Goal: Use online tool/utility: Utilize a website feature to perform a specific function

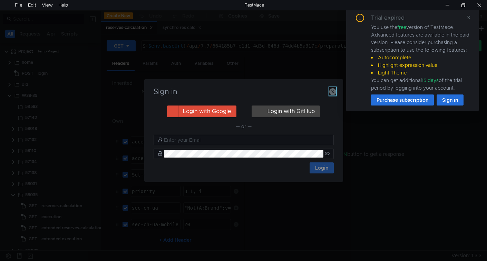
click at [333, 92] on icon "button" at bounding box center [332, 91] width 7 height 7
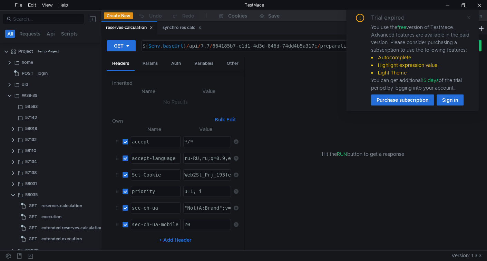
click at [469, 17] on icon at bounding box center [468, 17] width 3 height 3
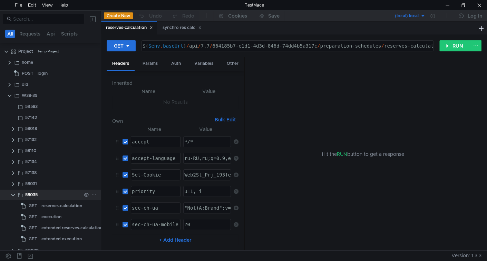
scroll to position [75, 0]
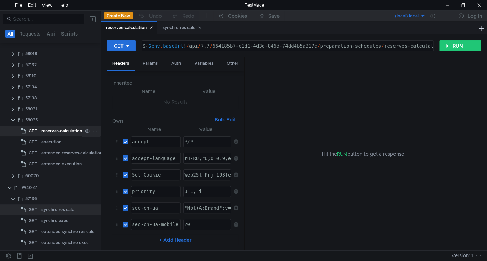
click at [64, 128] on div "reserves-calculation" at bounding box center [61, 131] width 41 height 10
type textarea "${$env.baseUrl}/api/7.7/664185b7-e1d1-4d3d-846d-74dd4b5a317c/preparation-schedu…"
click at [235, 46] on div "${ $env . baseUrl } / api / 7.7 / 664185b7-e1d1-4d3d-846d-74dd4b5a317c / prepar…" at bounding box center [291, 51] width 301 height 17
click at [231, 46] on div "${ $env . baseUrl } / api / 7.7 / 664185b7-e1d1-4d3d-846d-74dd4b5a317c / prepar…" at bounding box center [287, 46] width 291 height 10
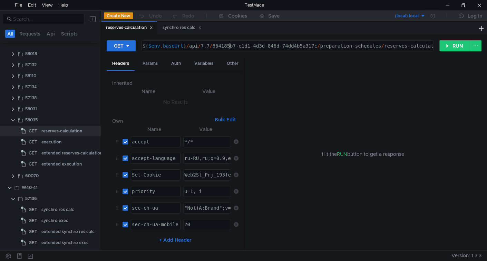
click at [224, 45] on div "${ $env . baseUrl } / api / 7.7 / 664185b7-e1d1-4d3d-846d-74dd4b5a317c / prepar…" at bounding box center [291, 51] width 301 height 17
drag, startPoint x: 224, startPoint y: 45, endPoint x: 295, endPoint y: 46, distance: 70.8
click at [295, 46] on div "${ $env . baseUrl } / api / 7.7 / 664185b7-e1d1-4d3d-846d-74dd4b5a317c / prepar…" at bounding box center [291, 51] width 301 height 17
drag, startPoint x: 41, startPoint y: 211, endPoint x: 74, endPoint y: 203, distance: 34.3
click at [41, 211] on div "synchro res calc" at bounding box center [57, 210] width 33 height 10
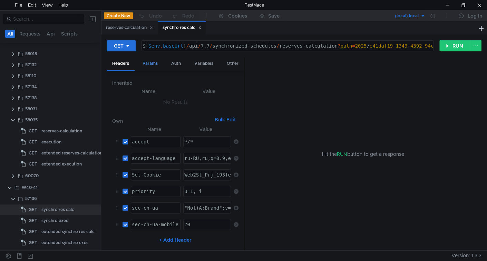
click at [156, 65] on div "Params" at bounding box center [150, 63] width 26 height 13
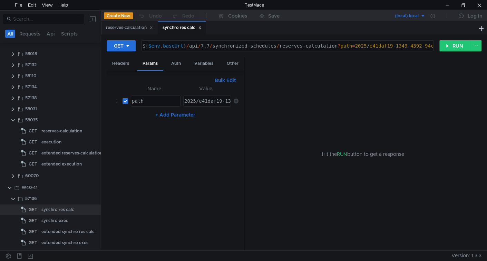
type textarea "2025/e41daf19-1349-4392-94c3-677668064867_111"
drag, startPoint x: 200, startPoint y: 101, endPoint x: 336, endPoint y: 90, distance: 137.2
click at [336, 90] on as-split "Headers Params Auth Variables Other Bulk Edit XXXXXXXXXXXXXXXXXXXXXXXXXXXXXXXXX…" at bounding box center [294, 154] width 375 height 194
click at [63, 130] on div "reserves-calculation" at bounding box center [61, 131] width 41 height 10
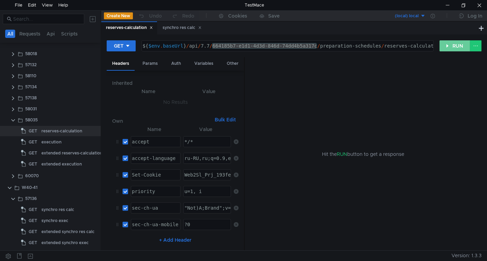
drag, startPoint x: 444, startPoint y: 47, endPoint x: 418, endPoint y: 55, distance: 26.8
click at [444, 47] on button "RUN" at bounding box center [455, 45] width 31 height 11
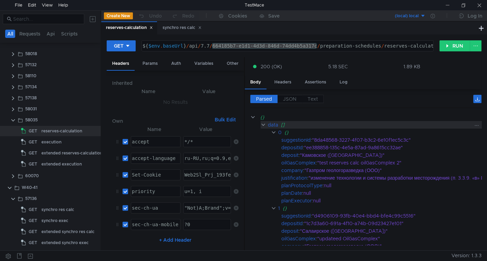
click at [268, 124] on div "data" at bounding box center [273, 125] width 10 height 8
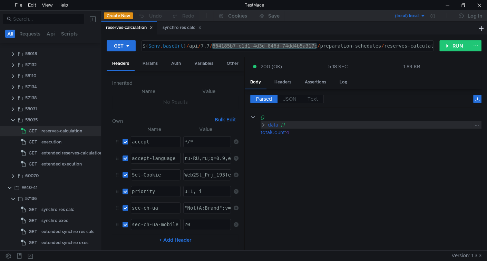
click at [268, 124] on div "data" at bounding box center [273, 125] width 10 height 8
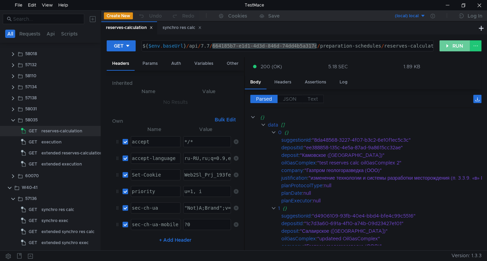
click at [448, 45] on button "RUN" at bounding box center [455, 45] width 31 height 11
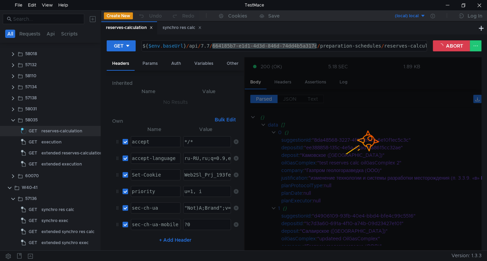
click at [293, 45] on div "${ $env . baseUrl } / api / 7.7 / 664185b7-e1d1-4d3d-846d-74dd4b5a317c / prepar…" at bounding box center [284, 46] width 285 height 10
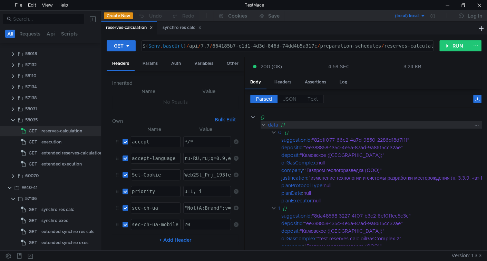
click at [264, 123] on clr-icon at bounding box center [264, 125] width 6 height 6
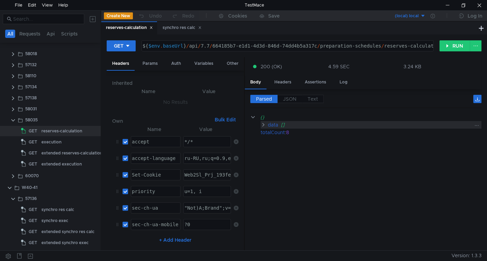
click at [267, 124] on div "data []" at bounding box center [371, 125] width 221 height 8
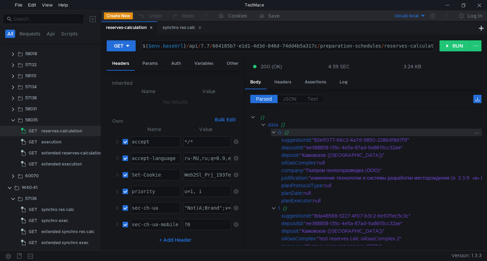
drag, startPoint x: 289, startPoint y: 98, endPoint x: 311, endPoint y: 134, distance: 42.5
click at [289, 98] on span "JSON" at bounding box center [289, 99] width 13 height 6
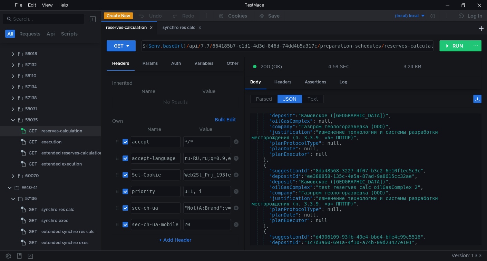
scroll to position [0, 0]
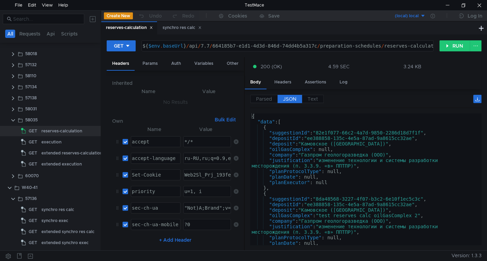
click at [295, 213] on div "{ "data" : [ { "suggestionId" : "82e1f077-66c2-4a7d-9850-2286d18d7f1f" , "depos…" at bounding box center [364, 185] width 229 height 143
type textarea ""oilGasComplex": "test reserves calc oilGasComplex 2","
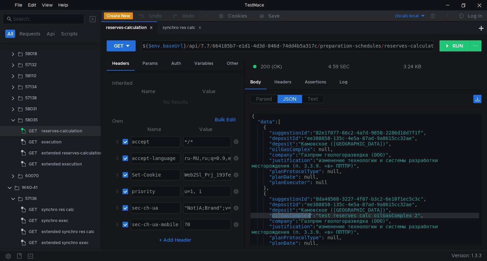
click at [296, 213] on div "{ "data" : [ { "suggestionId" : "82e1f077-66c2-4a7d-9850-2286d18d7f1f" , "depos…" at bounding box center [364, 185] width 229 height 143
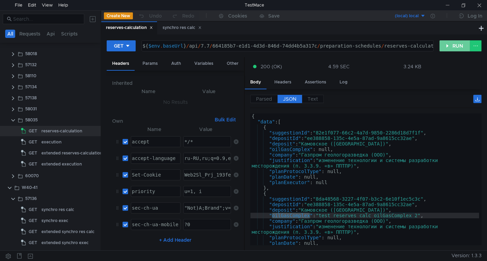
click at [451, 40] on div "GET ${$env.baseUrl}/api/7.7/664185b7-e1d1-4d3d-846d-74dd4b5a317c/preparation-sc…" at bounding box center [294, 48] width 375 height 17
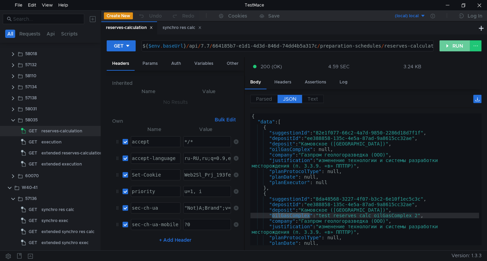
click at [446, 47] on button "RUN" at bounding box center [455, 45] width 31 height 11
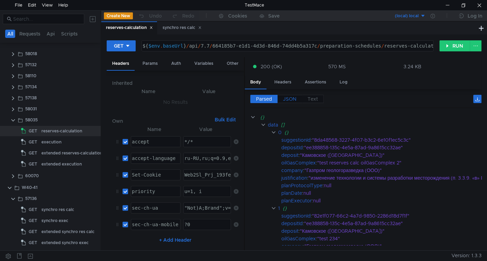
click at [289, 94] on div "Parsed JSON Text {} data [] 0 {} suggestionId : "8da48568-3227-4f07-b3c2-6e10f1…" at bounding box center [363, 170] width 237 height 162
click at [290, 97] on span "JSON" at bounding box center [289, 99] width 13 height 6
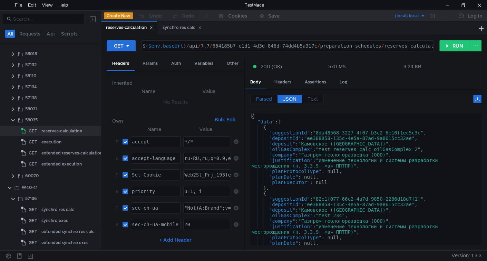
click at [262, 98] on span "Parsed" at bounding box center [264, 99] width 16 height 6
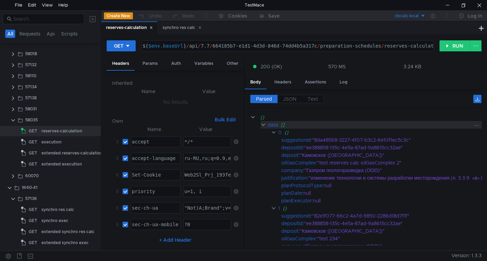
click at [278, 125] on div "data" at bounding box center [273, 125] width 10 height 8
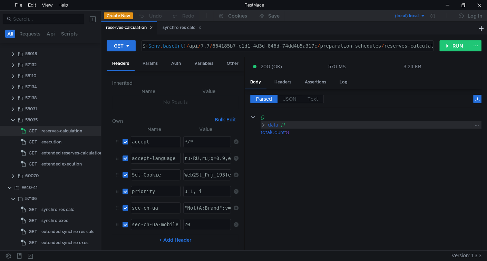
click at [278, 125] on div "data" at bounding box center [273, 125] width 10 height 8
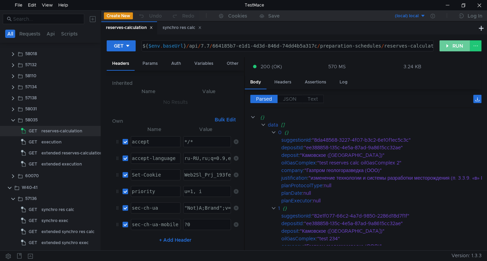
click at [446, 50] on button "RUN" at bounding box center [455, 45] width 31 height 11
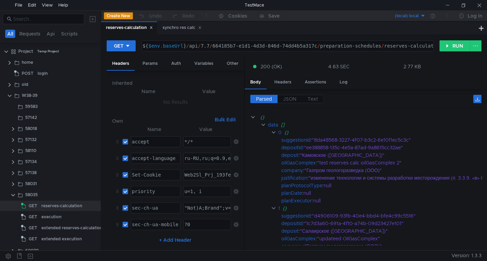
scroll to position [75, 0]
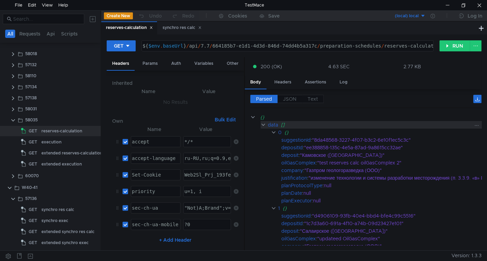
click at [271, 122] on div "data" at bounding box center [273, 125] width 10 height 8
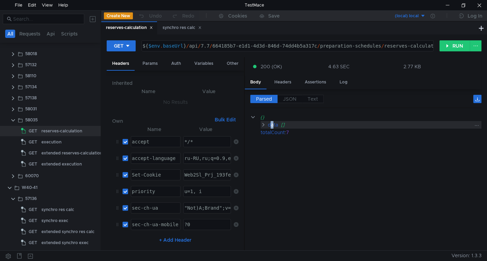
click at [272, 123] on div "data" at bounding box center [273, 125] width 10 height 8
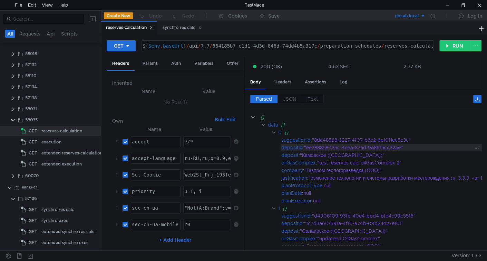
click at [351, 146] on div ""ee388858-135c-4e5a-87ad-9a8615cc32ae"" at bounding box center [403, 148] width 199 height 8
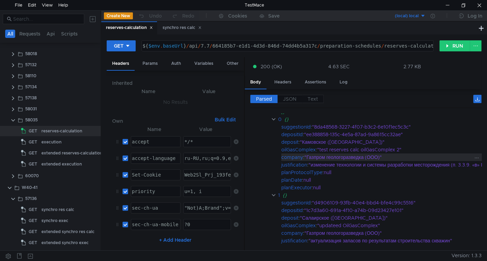
scroll to position [0, 0]
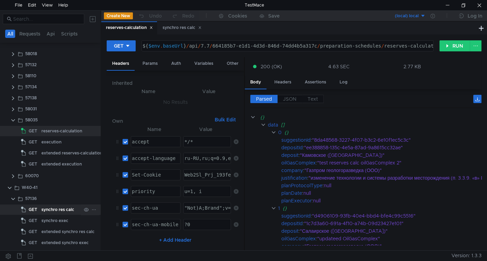
click at [50, 212] on div "synchro res calc" at bounding box center [57, 210] width 33 height 10
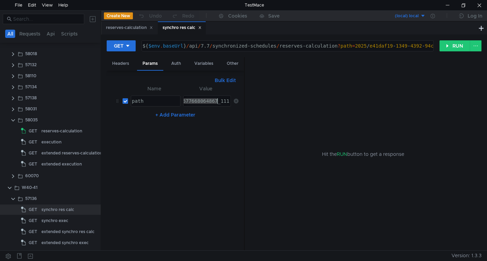
click at [204, 102] on div "2025/e41daf19-1349-4392-94c3-677668064867_111" at bounding box center [207, 101] width 47 height 10
click at [447, 47] on button "RUN" at bounding box center [455, 45] width 31 height 11
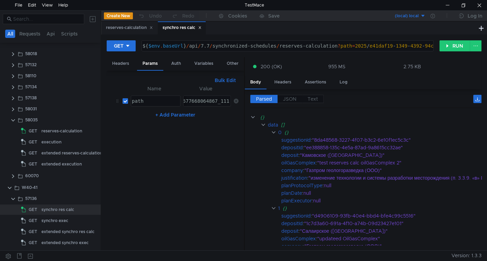
click at [204, 99] on div "2025/e41daf19-1349-4392-94c3-677668064867_111" at bounding box center [163, 106] width 133 height 17
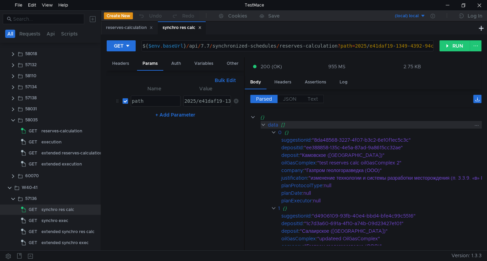
click at [276, 123] on div "data" at bounding box center [273, 125] width 10 height 8
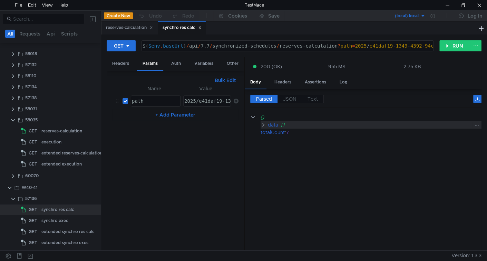
click at [276, 123] on div "data" at bounding box center [273, 125] width 10 height 8
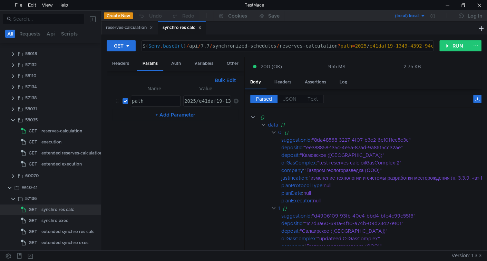
drag, startPoint x: 288, startPoint y: 97, endPoint x: 196, endPoint y: 115, distance: 93.3
click at [288, 97] on span "JSON" at bounding box center [289, 99] width 13 height 6
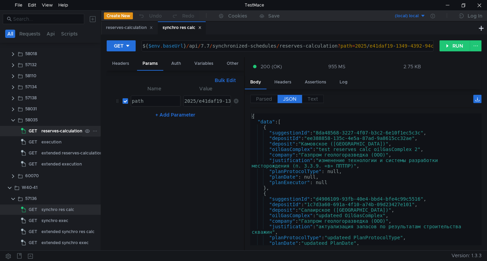
click at [53, 133] on div "reserves-calculation" at bounding box center [61, 131] width 41 height 10
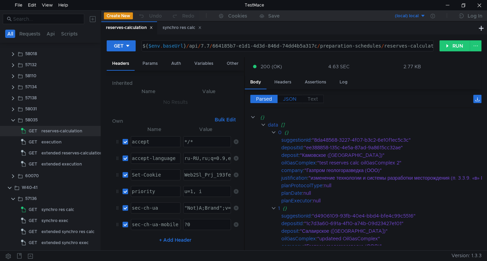
click at [284, 100] on span "JSON" at bounding box center [289, 99] width 13 height 6
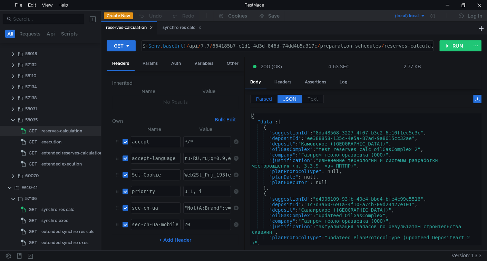
click at [268, 98] on span "Parsed" at bounding box center [264, 99] width 16 height 6
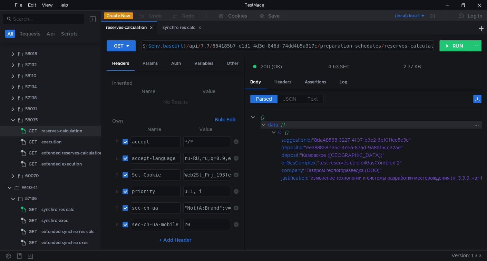
click at [281, 125] on div "[]" at bounding box center [392, 125] width 222 height 8
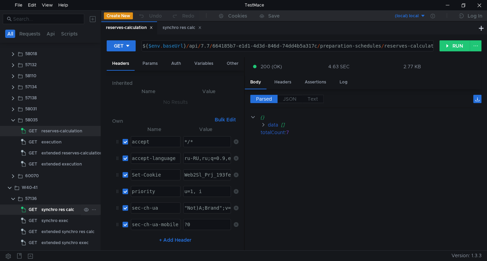
click at [38, 211] on div "GET" at bounding box center [30, 210] width 18 height 10
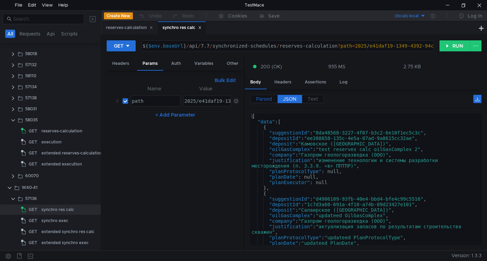
click at [263, 98] on span "Parsed" at bounding box center [264, 99] width 16 height 6
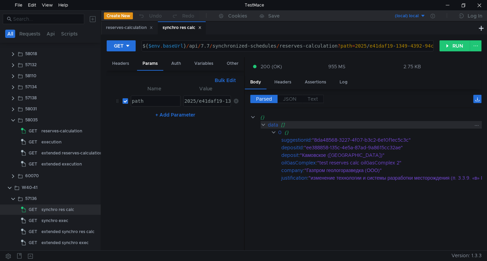
click at [272, 121] on div "data" at bounding box center [273, 125] width 10 height 8
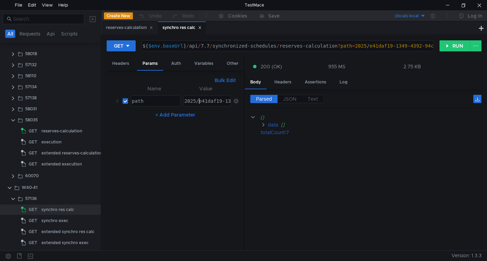
click at [199, 102] on div "2025/e41daf19-1349-4392-94c3-677668064867_111" at bounding box center [249, 106] width 133 height 17
paste textarea "7052e09a-7e58-4bad-8932-17717e4b1cf0"
type textarea "2025/7052e09a-7e58-4bad-8932-17717e4b1cf0"
click at [454, 45] on button "RUN" at bounding box center [455, 45] width 31 height 11
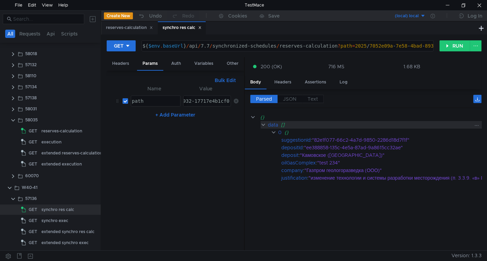
click at [276, 124] on div "data" at bounding box center [273, 125] width 10 height 8
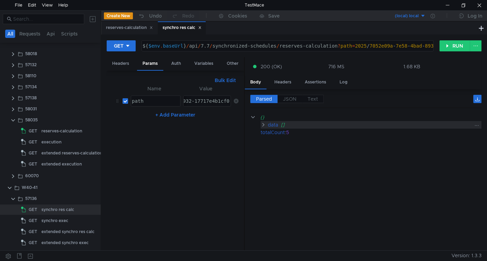
click at [277, 124] on div "data" at bounding box center [273, 125] width 10 height 8
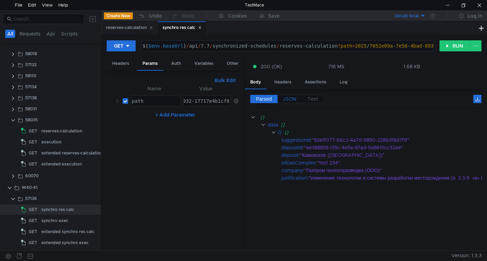
click at [293, 101] on span "JSON" at bounding box center [289, 99] width 13 height 6
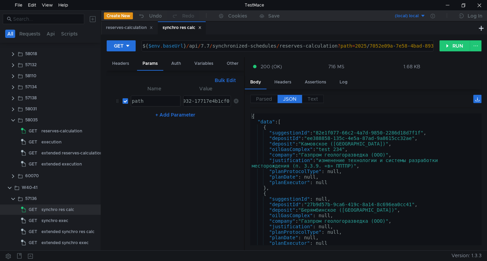
type textarea ""justification": "изменение технологии и системы разработки месторождения (п. 3…"
click at [338, 165] on div "{ "data" : [ { "suggestionId" : "82e1f077-66c2-4a7d-9850-2286d18d7f1f" , "depos…" at bounding box center [364, 185] width 229 height 143
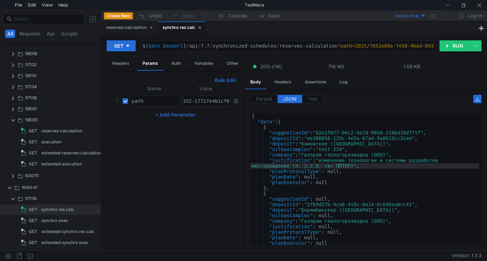
click at [205, 99] on div "2025/7052e09a-7e58-4bad-8932-17717e4b1cf0" at bounding box center [170, 106] width 122 height 17
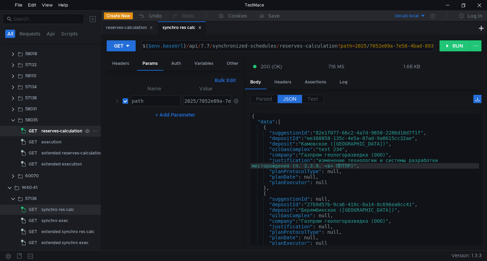
click at [50, 129] on div "reserves-calculation" at bounding box center [61, 131] width 41 height 10
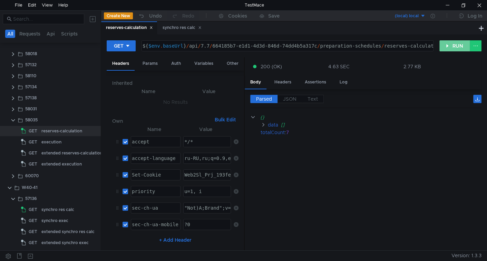
drag, startPoint x: 451, startPoint y: 42, endPoint x: 450, endPoint y: 46, distance: 4.0
click at [451, 41] on button "RUN" at bounding box center [455, 45] width 31 height 11
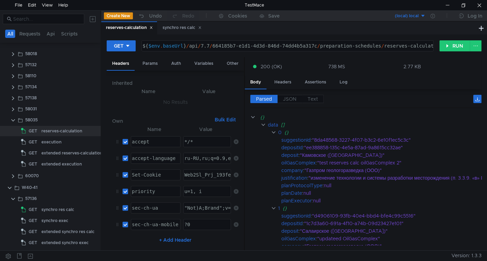
click at [226, 45] on div "${ $env . baseUrl } / api / 7.7 / 664185b7-e1d1-4d3d-846d-74dd4b5a317c / prepar…" at bounding box center [291, 51] width 301 height 17
drag, startPoint x: 226, startPoint y: 45, endPoint x: 296, endPoint y: 41, distance: 70.5
click at [296, 41] on div "${ $env . baseUrl } / api / 7.7 / 664185b7-e1d1-4d3d-846d-74dd4b5a317c / prepar…" at bounding box center [287, 46] width 291 height 10
click at [223, 47] on div "${ $env . baseUrl } / api / 7.7 / 664185b7-e1d1-4d3d-846d-74dd4b5a317c / prepar…" at bounding box center [291, 51] width 301 height 17
drag, startPoint x: 223, startPoint y: 47, endPoint x: 298, endPoint y: 39, distance: 75.7
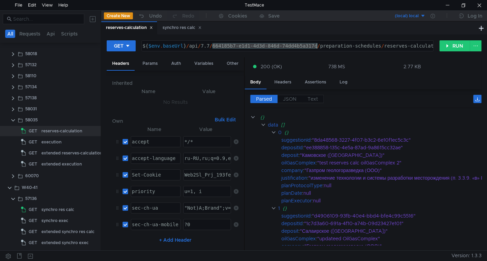
click at [298, 39] on div "GET ${$env.baseUrl}/api/7.7/664185b7-e1d1-4d3d-846d-74dd4b5a317c/preparation-sc…" at bounding box center [294, 143] width 386 height 216
paste textarea "84b71024-a3cf-43d4-a29f-41549aadfa08"
type textarea "${$env.baseUrl}/api/7.7/84b71024-a3cf-43d4-a29f-41549aadfa08/preparation-schedu…"
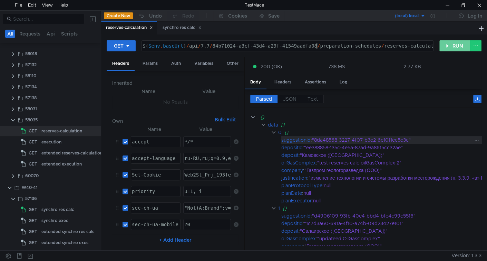
click at [445, 47] on button "RUN" at bounding box center [455, 45] width 31 height 11
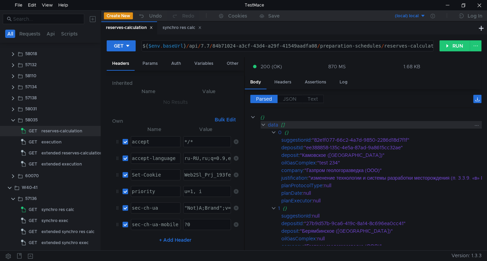
click at [271, 123] on div "data" at bounding box center [273, 125] width 10 height 8
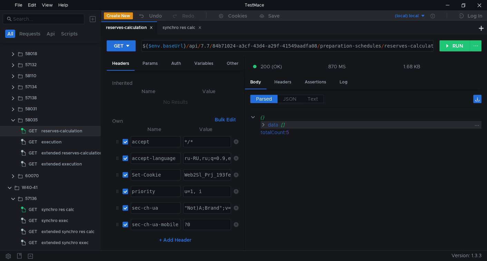
click at [271, 123] on div "data" at bounding box center [273, 125] width 10 height 8
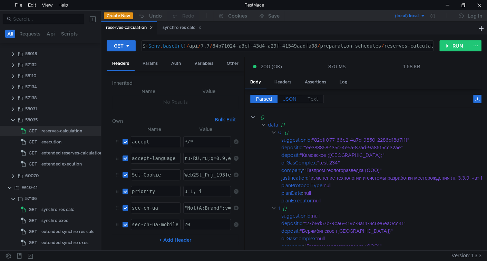
click at [285, 99] on span "JSON" at bounding box center [289, 99] width 13 height 6
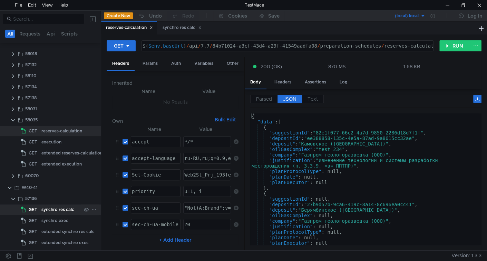
click at [56, 208] on div "synchro res calc" at bounding box center [57, 210] width 33 height 10
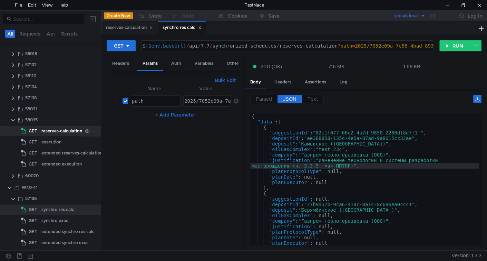
click at [67, 126] on div "reserves-calculation" at bounding box center [61, 131] width 41 height 10
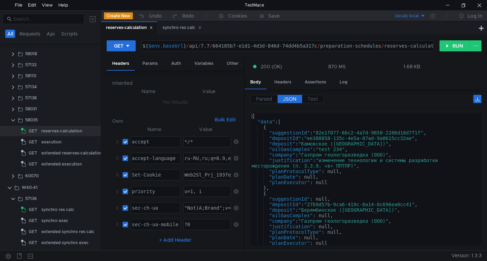
type textarea "{"
click at [326, 129] on div "{ "data" : [ { "suggestionId" : "82e1f077-66c2-4a7d-9850-2286d18d7f1f" , "depos…" at bounding box center [364, 184] width 229 height 141
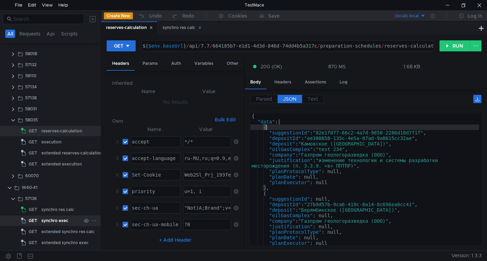
click at [57, 217] on div "synchro exec" at bounding box center [54, 221] width 27 height 10
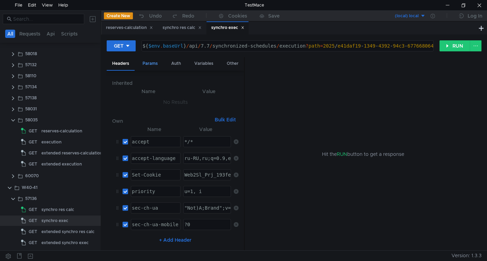
click at [155, 62] on div "Params" at bounding box center [150, 63] width 26 height 13
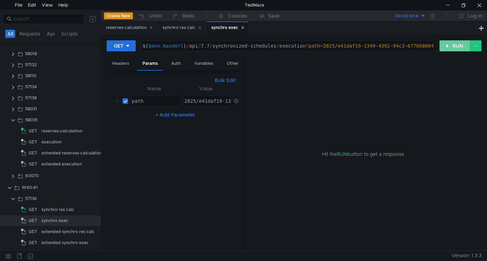
drag, startPoint x: 440, startPoint y: 44, endPoint x: 420, endPoint y: 57, distance: 24.2
click at [440, 44] on button "RUN" at bounding box center [455, 45] width 31 height 11
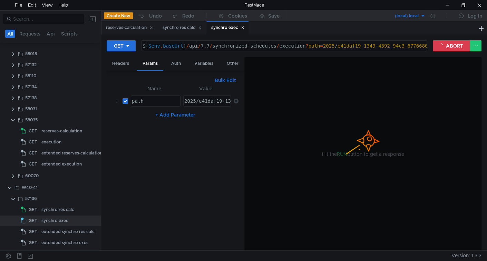
click at [244, 30] on div "synchro exec" at bounding box center [227, 27] width 33 height 7
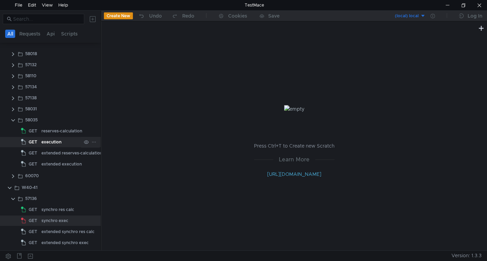
click at [73, 145] on div "execution" at bounding box center [61, 142] width 40 height 10
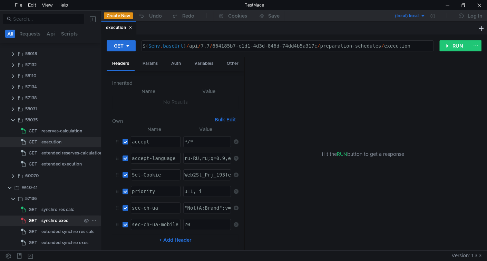
click at [49, 221] on div "synchro exec" at bounding box center [54, 221] width 27 height 10
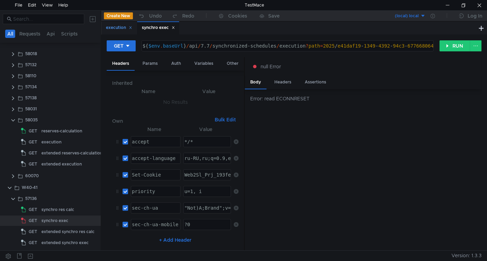
click at [120, 28] on div "execution" at bounding box center [119, 27] width 26 height 7
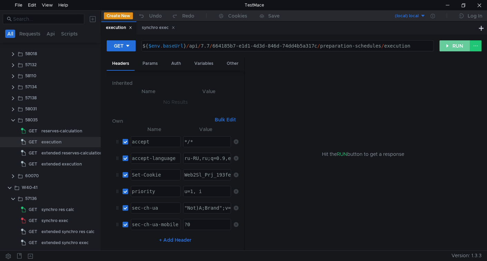
click at [452, 50] on button "RUN" at bounding box center [455, 45] width 31 height 11
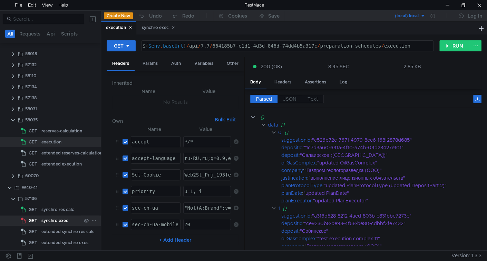
click at [50, 220] on div "synchro exec" at bounding box center [54, 221] width 27 height 10
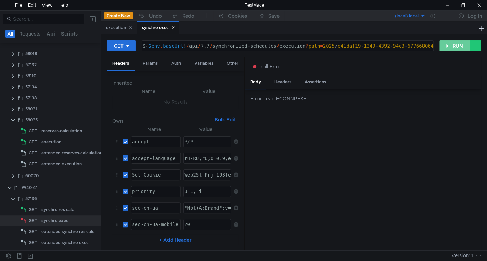
click at [455, 48] on button "RUN" at bounding box center [455, 45] width 31 height 11
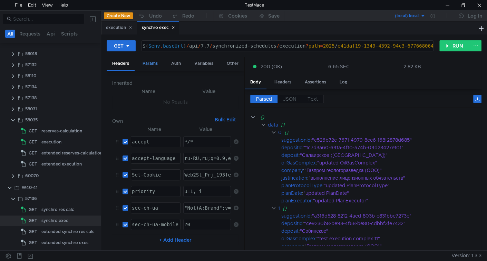
click at [157, 62] on div "Params" at bounding box center [150, 63] width 26 height 13
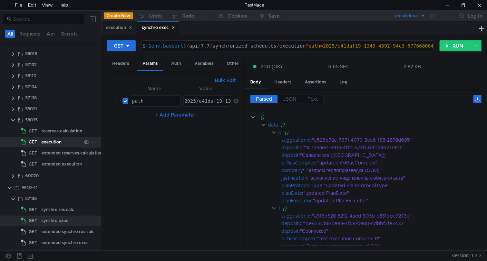
click at [51, 141] on div "execution" at bounding box center [51, 142] width 20 height 10
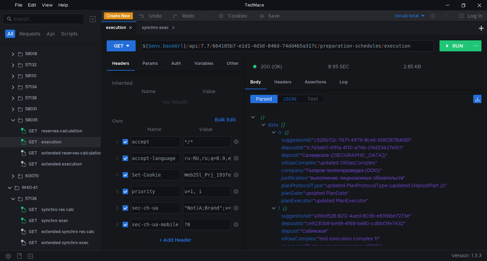
click at [296, 97] on span "JSON" at bounding box center [289, 99] width 13 height 6
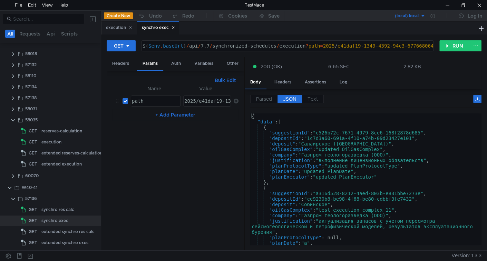
type textarea "{"
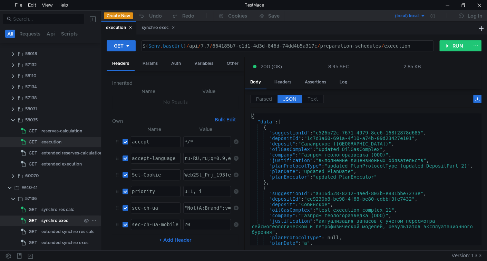
click at [37, 219] on div "GET" at bounding box center [30, 221] width 18 height 10
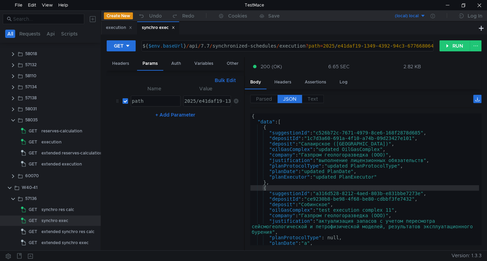
click at [439, 51] on div "GET ${ $env . baseUrl } / api / 7.7 / synchronized-schedules / execution ? path…" at bounding box center [273, 46] width 333 height 12
click at [446, 36] on div "GET ${ $env . baseUrl } / api / 7.7 / synchronized-schedules / execution ? path…" at bounding box center [294, 143] width 386 height 216
click at [445, 46] on button "RUN" at bounding box center [455, 45] width 31 height 11
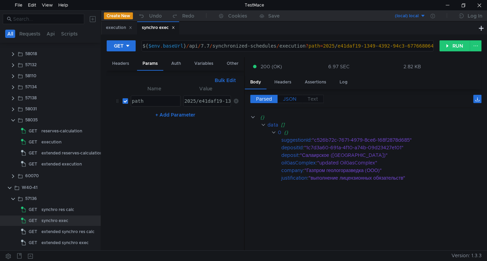
click at [285, 102] on label "JSON" at bounding box center [290, 99] width 25 height 8
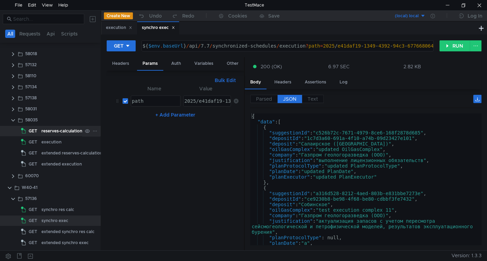
click at [49, 129] on div "reserves-calculation" at bounding box center [61, 131] width 41 height 10
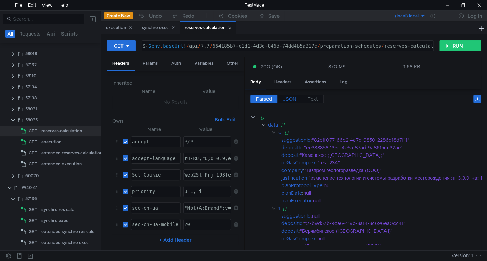
click at [292, 99] on span "JSON" at bounding box center [289, 99] width 13 height 6
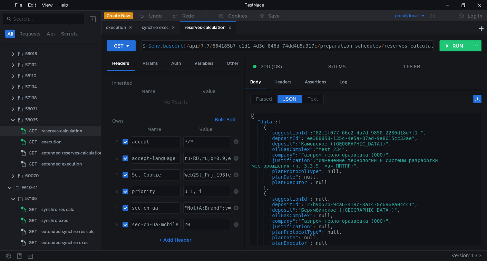
click at [232, 28] on icon at bounding box center [229, 27] width 3 height 3
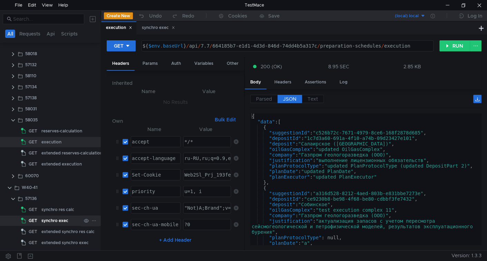
click at [51, 217] on div "synchro exec" at bounding box center [54, 221] width 27 height 10
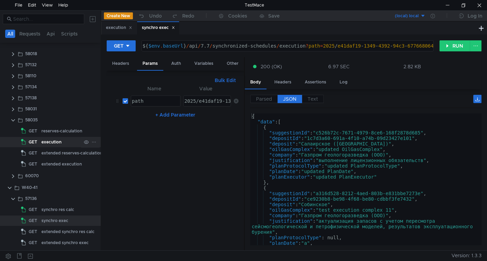
click at [39, 138] on div "GET" at bounding box center [30, 142] width 18 height 10
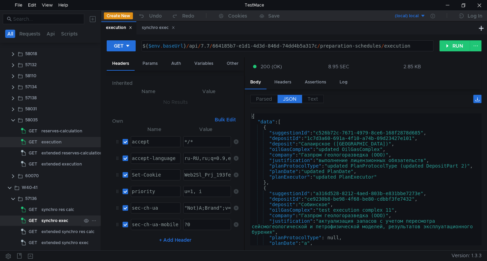
click at [55, 218] on div "synchro exec" at bounding box center [54, 221] width 27 height 10
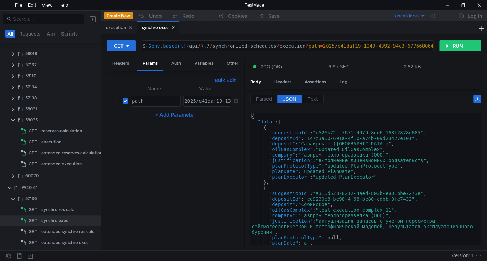
click at [217, 99] on div "2025/e41daf19-1349-4392-94c3-677668064867_111" at bounding box center [249, 106] width 133 height 17
click at [212, 100] on div "2025/e41daf19-1349-4392-94c3-677668064867_111" at bounding box center [163, 106] width 133 height 17
paste textarea "7052e09a-7e58-4bad-8932-17717e4b1cf0"
type textarea "2025/7052e09a-7e58-4bad-8932-17717e4b1cf0"
drag, startPoint x: 451, startPoint y: 48, endPoint x: 441, endPoint y: 58, distance: 14.4
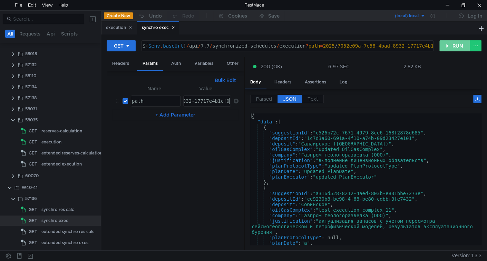
click at [451, 48] on button "RUN" at bounding box center [455, 45] width 31 height 11
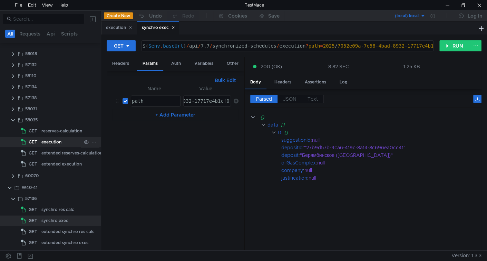
click at [64, 140] on div "execution" at bounding box center [61, 142] width 40 height 10
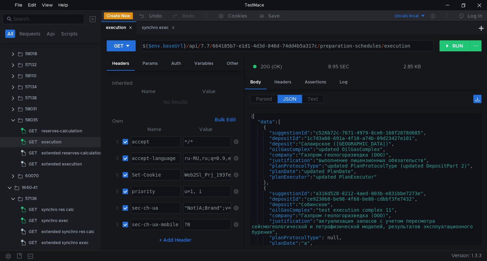
click at [218, 49] on div "${ $env . baseUrl } / api / 7.7 / 664185b7-e1d1-4d3d-846d-74dd4b5a317c / prepar…" at bounding box center [286, 51] width 291 height 17
drag, startPoint x: 218, startPoint y: 49, endPoint x: 290, endPoint y: 50, distance: 71.5
click at [288, 50] on div "${ $env . baseUrl } / api / 7.7 / 664185b7-e1d1-4d3d-846d-74dd4b5a317c / prepar…" at bounding box center [286, 51] width 291 height 17
paste textarea "84b71024-a3cf-43d4-a29f-41549aadfa08","
type textarea "${$env.baseUrl}/api/7.7/84b71024-a3cf-43d4-a29f-41549aadfa08/preparation-schedu…"
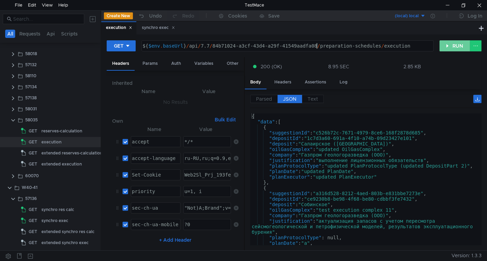
click at [448, 44] on button "RUN" at bounding box center [455, 45] width 31 height 11
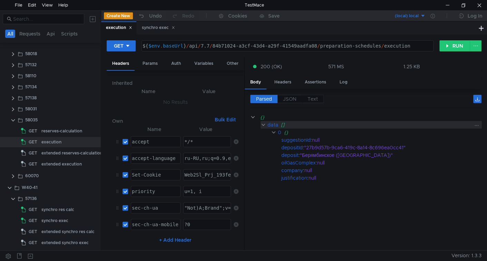
click at [282, 124] on div "[]" at bounding box center [377, 125] width 192 height 8
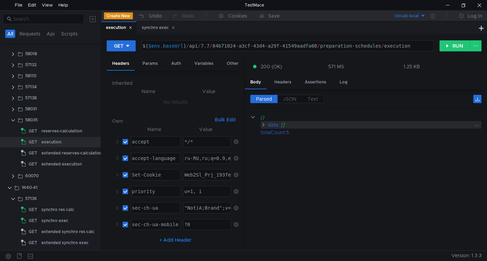
click at [282, 124] on div "[]" at bounding box center [377, 125] width 192 height 8
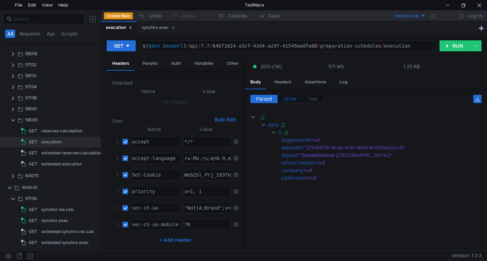
click at [292, 98] on span "JSON" at bounding box center [289, 99] width 13 height 6
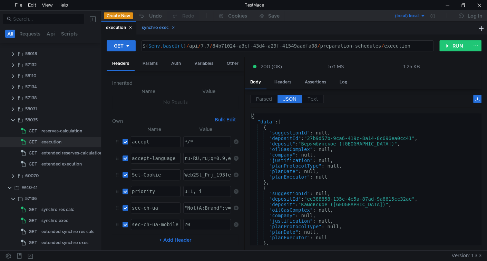
click at [150, 29] on div "synchro exec" at bounding box center [158, 27] width 33 height 7
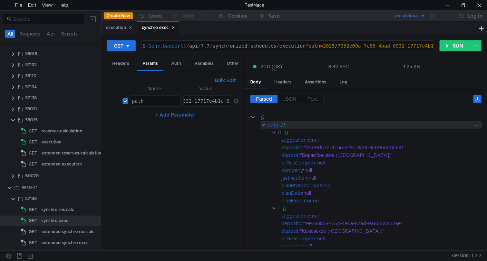
click at [272, 125] on div "data" at bounding box center [273, 125] width 10 height 8
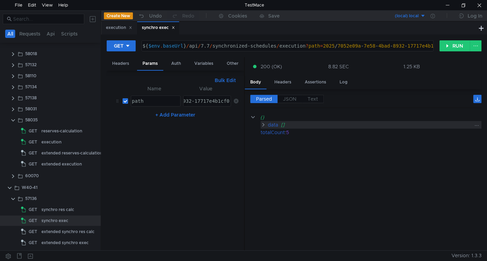
click at [272, 125] on div "data" at bounding box center [273, 125] width 10 height 8
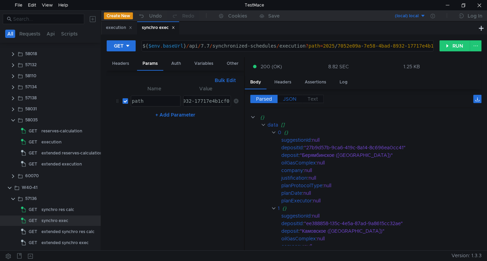
click at [295, 96] on span "JSON" at bounding box center [289, 99] width 13 height 6
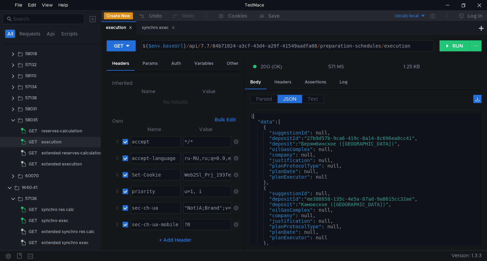
click at [153, 62] on div "Params" at bounding box center [150, 63] width 26 height 13
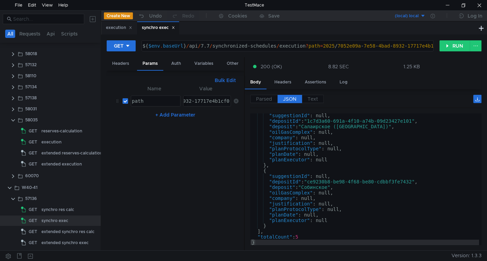
scroll to position [199, 0]
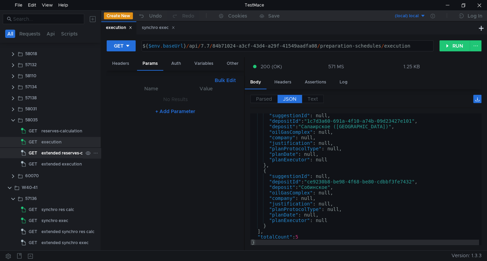
click at [78, 154] on div "extended reserves-calculation" at bounding box center [71, 153] width 61 height 10
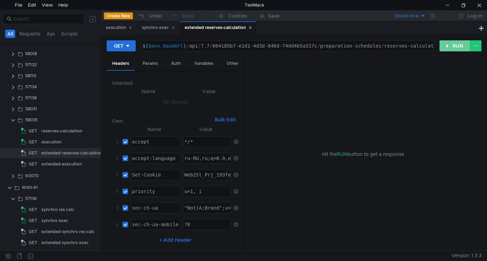
click at [461, 45] on button "RUN" at bounding box center [455, 45] width 31 height 11
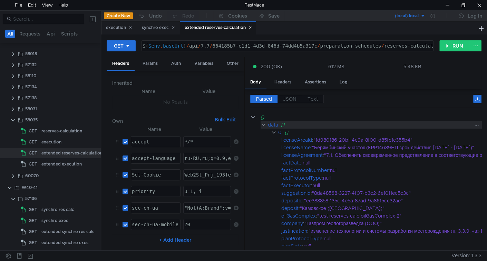
click at [277, 126] on div "data" at bounding box center [273, 125] width 10 height 8
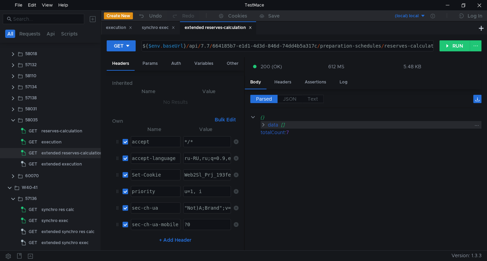
click at [277, 126] on div "data" at bounding box center [273, 125] width 10 height 8
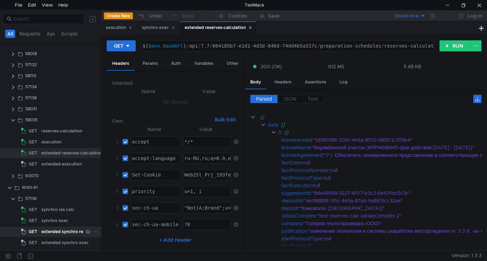
click at [53, 230] on div "extended synchro res calc" at bounding box center [67, 232] width 53 height 10
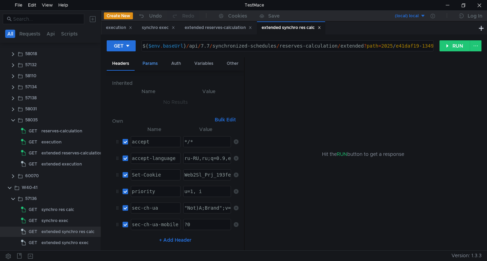
click at [155, 67] on div "Params" at bounding box center [150, 63] width 26 height 13
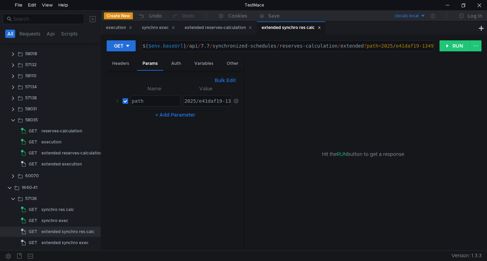
drag, startPoint x: 175, startPoint y: 28, endPoint x: 143, endPoint y: 37, distance: 33.5
click at [174, 29] on icon at bounding box center [173, 27] width 3 height 3
drag, startPoint x: 132, startPoint y: 27, endPoint x: 132, endPoint y: 31, distance: 4.5
click at [132, 27] on icon at bounding box center [130, 27] width 3 height 3
type textarea "2025/e41daf19-1349-4392-94c3-677668064867_111"
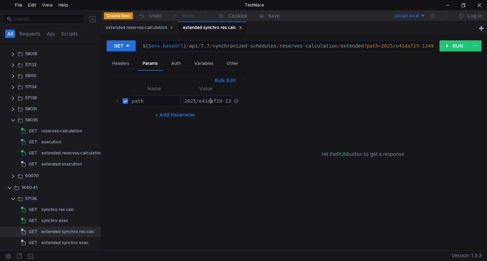
click at [212, 101] on div "2025/e41daf19-1349-4392-94c3-677668064867_111" at bounding box center [249, 106] width 133 height 17
click at [451, 49] on button "RUN" at bounding box center [455, 45] width 31 height 11
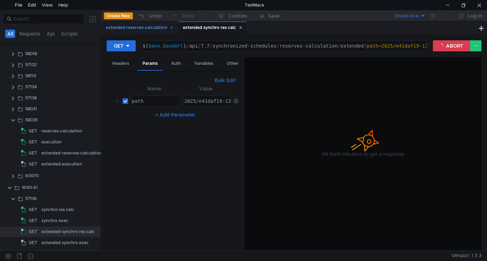
click at [143, 29] on div "extended reserves-calculation" at bounding box center [139, 27] width 67 height 7
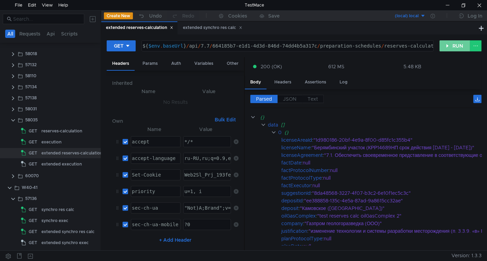
drag, startPoint x: 452, startPoint y: 42, endPoint x: 446, endPoint y: 47, distance: 8.1
click at [452, 42] on button "RUN" at bounding box center [455, 45] width 31 height 11
click at [284, 101] on label "JSON" at bounding box center [290, 99] width 25 height 8
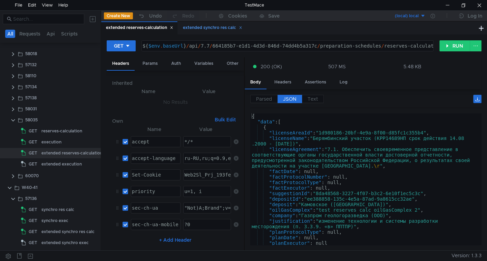
click at [209, 24] on div "extended synchro res calc" at bounding box center [212, 27] width 59 height 7
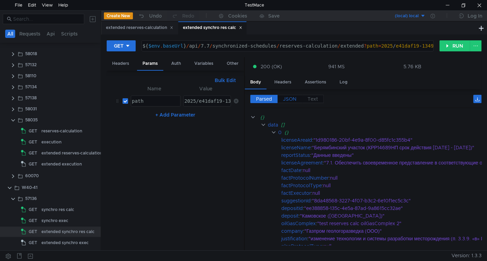
click at [292, 96] on span "JSON" at bounding box center [289, 99] width 13 height 6
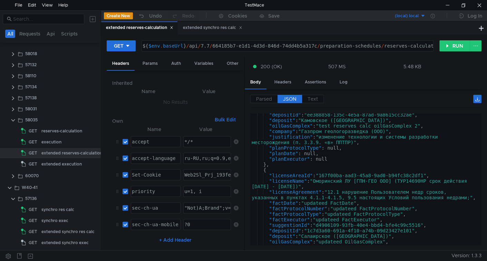
scroll to position [112, 0]
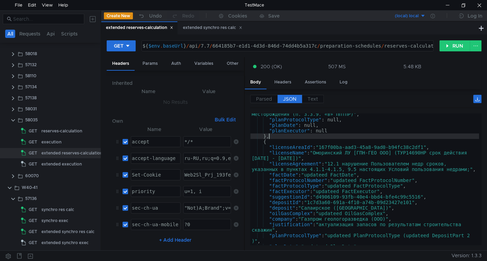
click at [308, 138] on div ""justification" : "изменение технологии и системы разработки месторождения (п. …" at bounding box center [364, 180] width 229 height 148
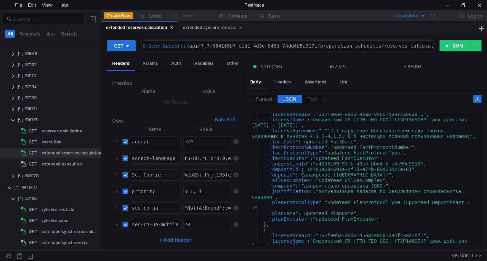
type textarea ""planExecutor": null"
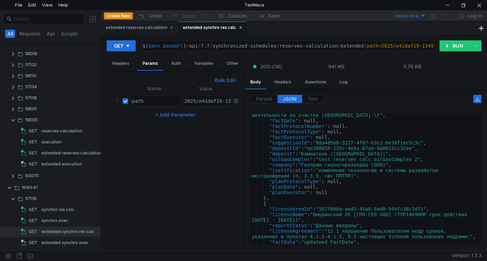
scroll to position [56, 0]
click at [273, 199] on div ""licenseAgreement" : "7.1. Обеспечить своевременное представление в соответству…" at bounding box center [364, 176] width 229 height 160
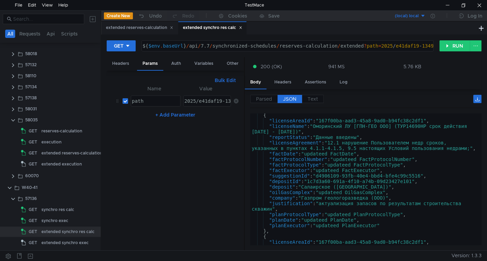
type textarea ""planExecutor": null"
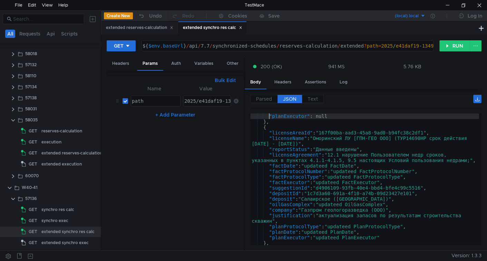
scroll to position [132, 0]
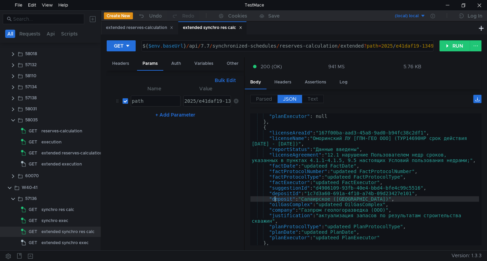
click at [273, 199] on div ""planExecutor" : null } , { "licenseAreaId" : "167f00ba-aad3-45a8-9ad0-b94fc38c…" at bounding box center [364, 185] width 229 height 143
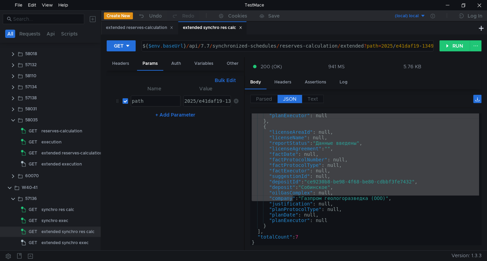
click at [316, 178] on div ""planExecutor" : null } , { "licenseAreaId" : null, "licenseName" : null, "repo…" at bounding box center [364, 180] width 229 height 132
type textarea ""suggestionId": null,"
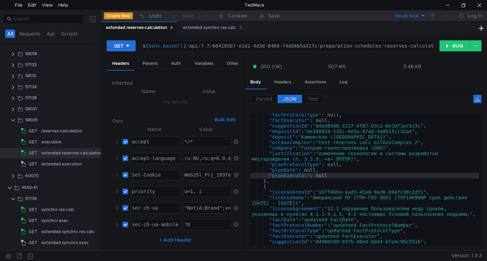
scroll to position [73, 0]
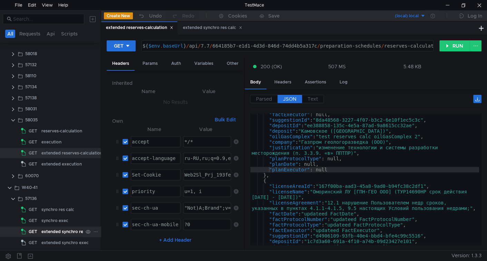
click at [58, 230] on div "extended synchro res calc" at bounding box center [67, 232] width 53 height 10
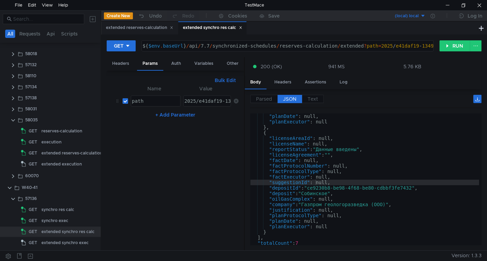
scroll to position [702, 0]
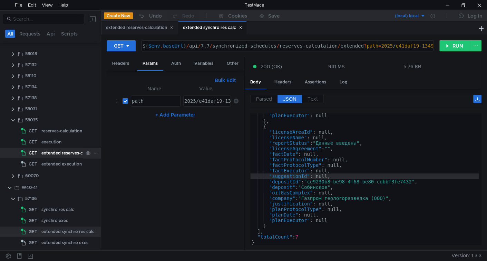
click at [58, 152] on div "extended reserves-calculation" at bounding box center [71, 153] width 61 height 10
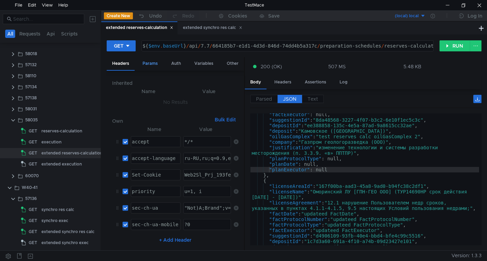
click at [155, 65] on div "Params" at bounding box center [150, 63] width 26 height 13
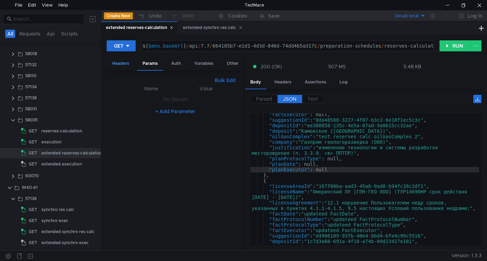
click at [127, 62] on div "Headers" at bounding box center [121, 63] width 28 height 13
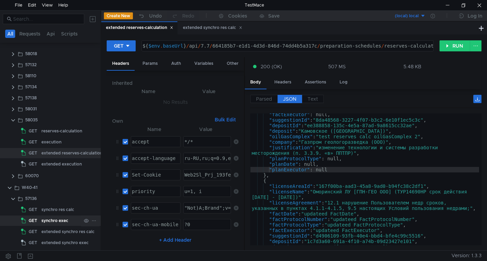
drag, startPoint x: 59, startPoint y: 231, endPoint x: 70, endPoint y: 223, distance: 13.5
click at [60, 231] on div "extended synchro res calc" at bounding box center [67, 232] width 53 height 10
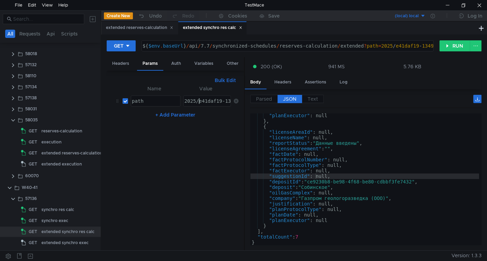
click at [200, 98] on div "2025/e41daf19-1349-4392-94c3-677668064867_111" at bounding box center [249, 106] width 133 height 17
paste textarea "7052e09a-7e58-4bad-8932-17717e4b1cf0"
type textarea "2025/7052e09a-7e58-4bad-8932-17717e4b1cf0"
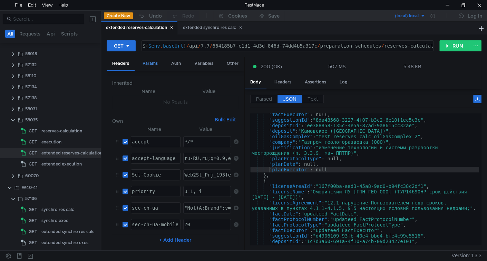
click at [156, 64] on div "Params" at bounding box center [150, 63] width 26 height 13
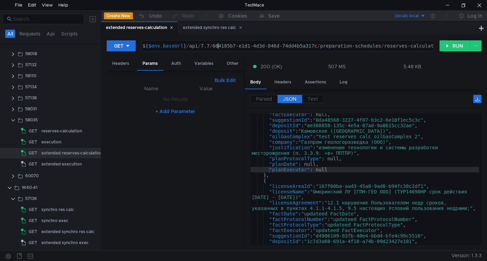
click at [220, 47] on div "${ $env . baseUrl } / api / 7.7 / 664185b7-e1d1-4d3d-846d-74dd4b5a317c / prepar…" at bounding box center [305, 51] width 328 height 17
drag, startPoint x: 220, startPoint y: 47, endPoint x: 290, endPoint y: 44, distance: 70.5
click at [290, 44] on div "${ $env . baseUrl } / api / 7.7 / 664185b7-e1d1-4d3d-846d-74dd4b5a317c / prepar…" at bounding box center [305, 51] width 328 height 17
paste textarea "84b71024-a3cf-43d4-a29f-41549aadfa08"
type textarea "${$env.baseUrl}/api/7.7/84b71024-a3cf-43d4-a29f-41549aadfa08/preparation-schedu…"
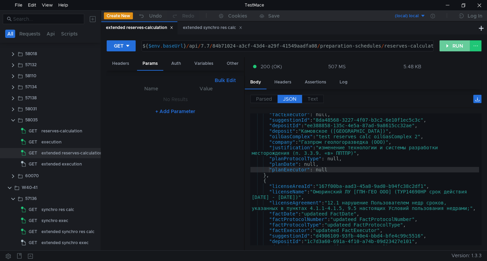
drag, startPoint x: 461, startPoint y: 41, endPoint x: 464, endPoint y: 45, distance: 4.7
click at [461, 41] on button "RUN" at bounding box center [455, 45] width 31 height 11
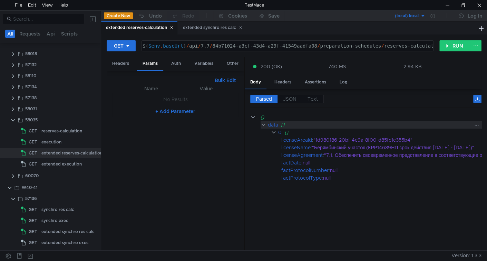
click at [278, 124] on div "data" at bounding box center [273, 125] width 10 height 8
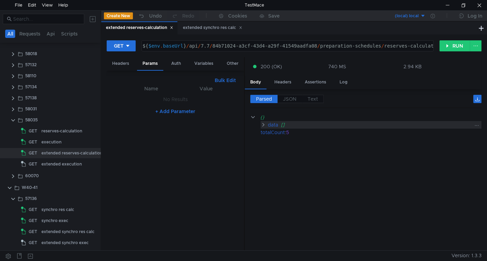
click at [277, 124] on div "data" at bounding box center [273, 125] width 10 height 8
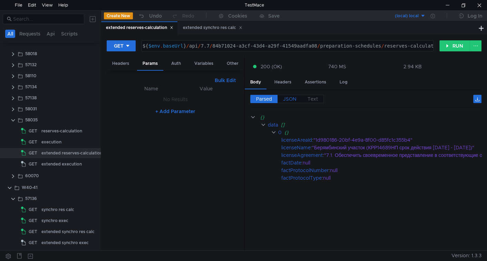
click at [288, 98] on span "JSON" at bounding box center [289, 99] width 13 height 6
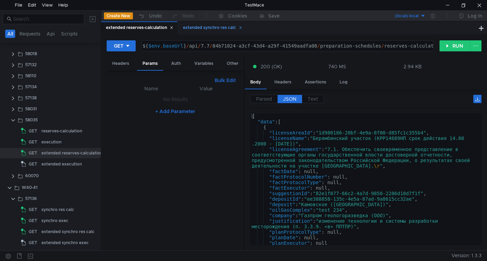
click at [200, 30] on div "extended synchro res calc" at bounding box center [212, 27] width 59 height 7
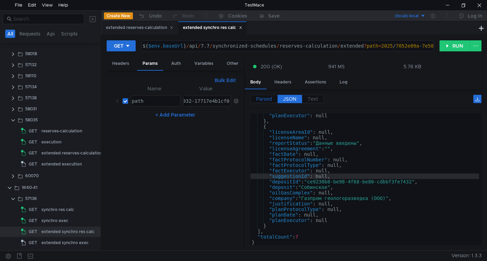
click at [266, 97] on span "Parsed" at bounding box center [264, 99] width 16 height 6
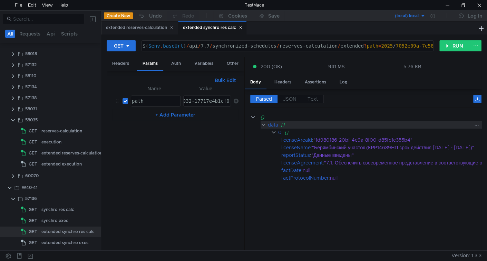
click at [276, 124] on div "data" at bounding box center [273, 125] width 10 height 8
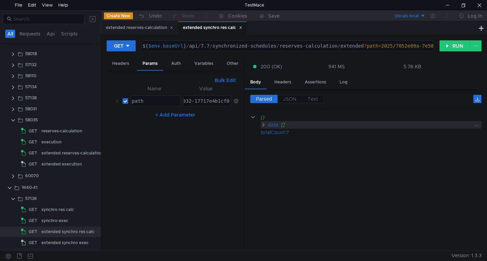
click at [276, 124] on div "data" at bounding box center [273, 125] width 10 height 8
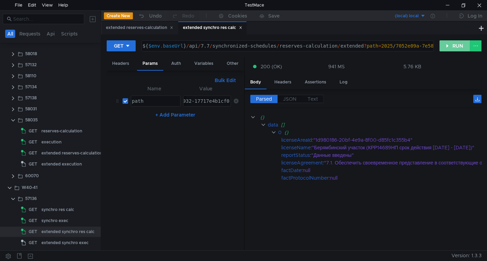
click at [443, 46] on button "RUN" at bounding box center [455, 45] width 31 height 11
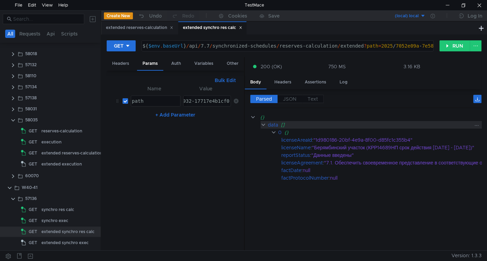
click at [277, 125] on div "data" at bounding box center [273, 125] width 10 height 8
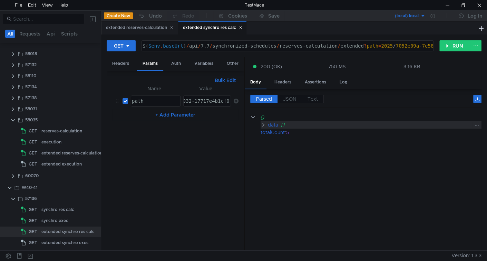
click at [277, 125] on div "data" at bounding box center [273, 125] width 10 height 8
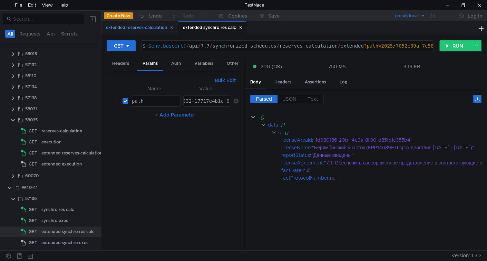
click at [150, 28] on div "extended reserves-calculation" at bounding box center [139, 27] width 67 height 7
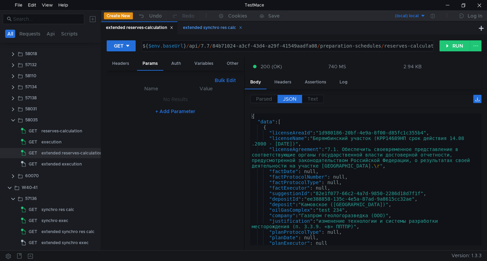
click at [187, 27] on div "extended synchro res calc" at bounding box center [212, 27] width 59 height 7
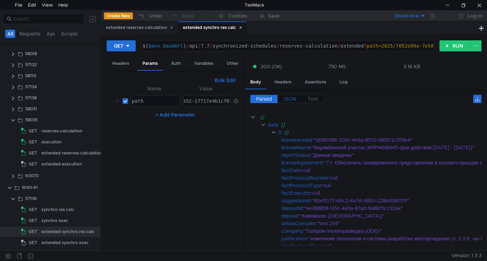
click at [289, 98] on span "JSON" at bounding box center [289, 99] width 13 height 6
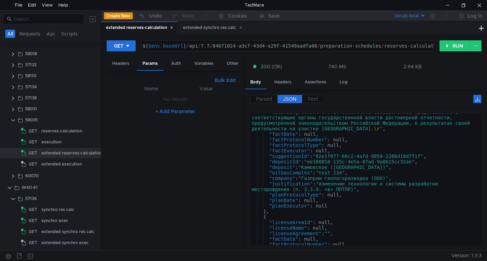
scroll to position [0, 0]
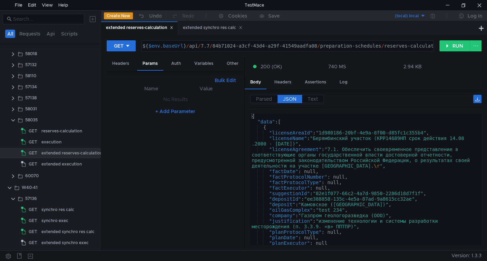
click at [208, 45] on div "${ $env . baseUrl } / api / 7.7 / 84b71024-a3cf-43d4-a29f-41549aadfa08 / prepar…" at bounding box center [305, 51] width 328 height 17
type textarea "${$env.baseUrl}/api/7.7/664185b7-e1d1-4d3d-846d-74dd4b5a317c/preparation-schedu…"
click at [200, 30] on div "extended synchro res calc" at bounding box center [212, 27] width 59 height 7
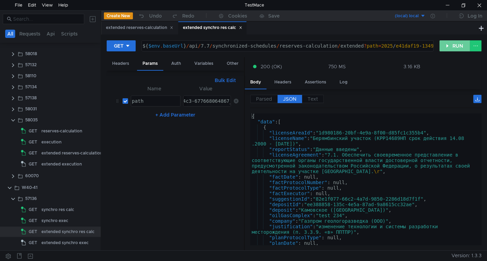
click at [444, 47] on button "RUN" at bounding box center [455, 45] width 31 height 11
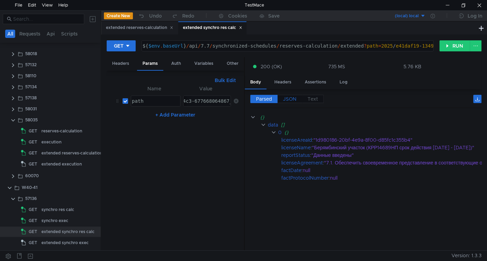
click at [286, 98] on span "JSON" at bounding box center [289, 99] width 13 height 6
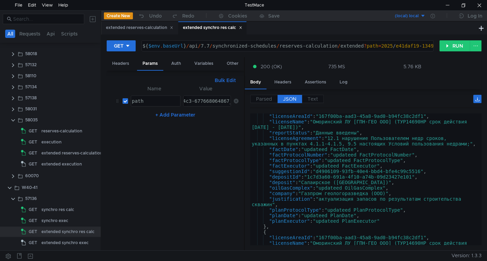
scroll to position [146, 0]
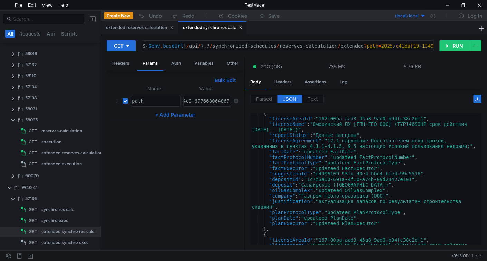
click at [244, 165] on div at bounding box center [244, 154] width 1 height 194
drag, startPoint x: 244, startPoint y: 165, endPoint x: 211, endPoint y: 172, distance: 34.0
click at [211, 172] on as-split "Headers Params Auth Variables Other Bulk Edit XXXXXXXXXXXXXXXXXXXXXXXXXXXXXXXXX…" at bounding box center [294, 154] width 375 height 194
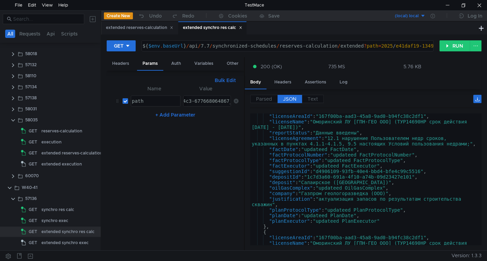
scroll to position [148, 0]
click at [142, 25] on div "extended reserves-calculation" at bounding box center [139, 27] width 67 height 7
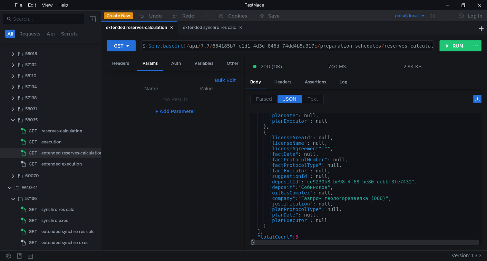
scroll to position [420, 0]
click at [451, 44] on button "RUN" at bounding box center [455, 45] width 31 height 11
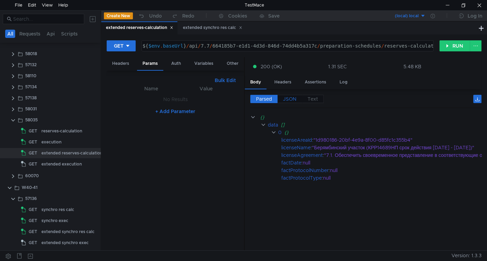
click at [292, 98] on span "JSON" at bounding box center [289, 99] width 13 height 6
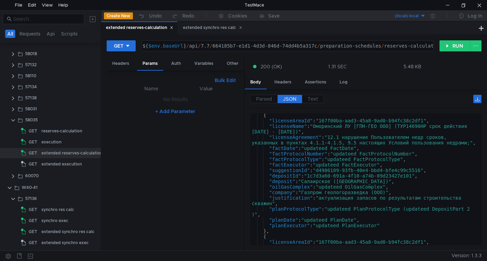
scroll to position [139, 0]
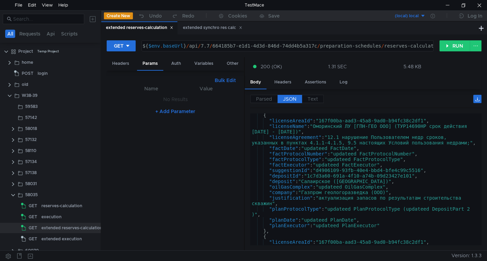
scroll to position [139, 0]
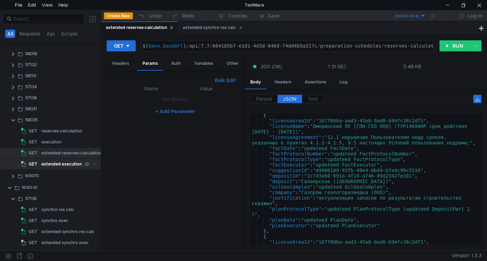
click at [55, 164] on div "extended execution" at bounding box center [61, 164] width 40 height 10
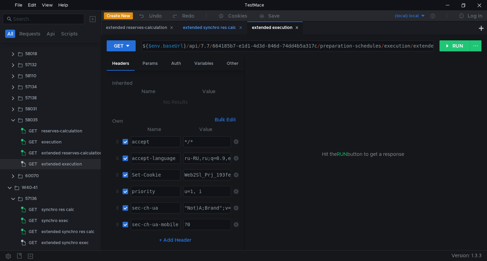
click at [242, 29] on icon at bounding box center [240, 27] width 3 height 3
click at [171, 27] on icon at bounding box center [171, 27] width 3 height 3
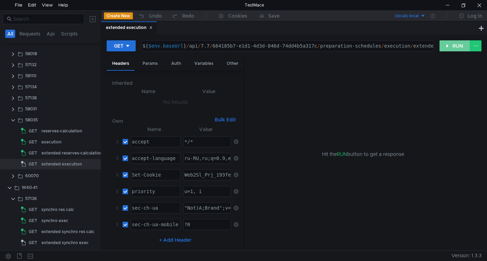
click at [458, 40] on button "RUN" at bounding box center [455, 45] width 31 height 11
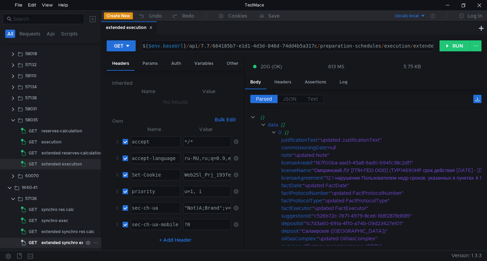
click at [56, 241] on div "extended synchro exec" at bounding box center [64, 243] width 47 height 10
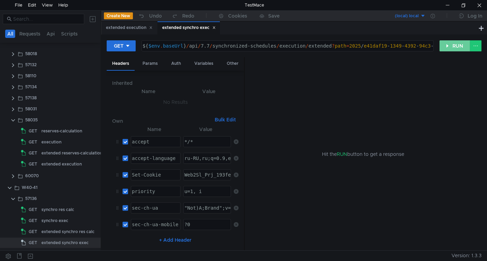
click at [449, 41] on button "RUN" at bounding box center [455, 45] width 31 height 11
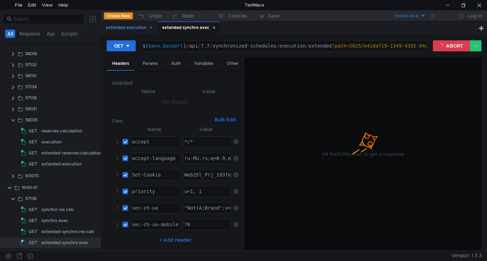
click at [121, 26] on div "extended execution" at bounding box center [129, 27] width 47 height 7
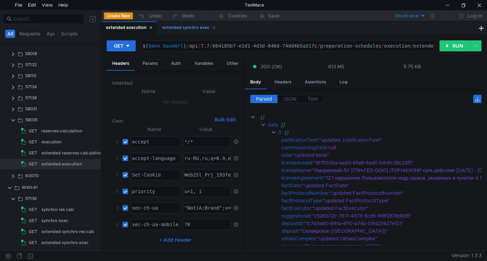
click at [179, 29] on div "extended synchro exec" at bounding box center [189, 27] width 54 height 7
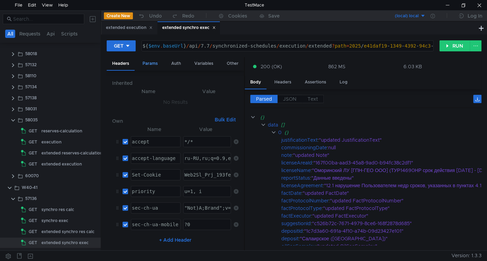
click at [149, 64] on div "Params" at bounding box center [150, 63] width 26 height 13
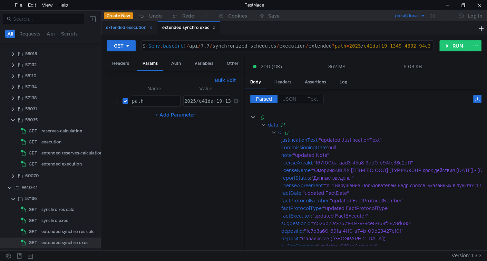
click at [135, 28] on div "extended execution" at bounding box center [129, 27] width 47 height 7
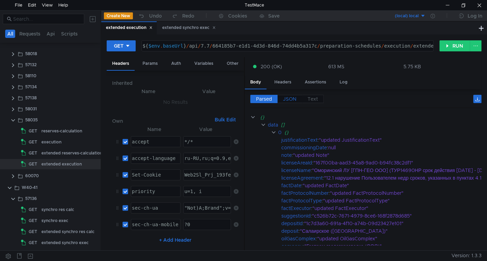
drag, startPoint x: 287, startPoint y: 101, endPoint x: 281, endPoint y: 95, distance: 8.5
click at [287, 100] on span "JSON" at bounding box center [289, 99] width 13 height 6
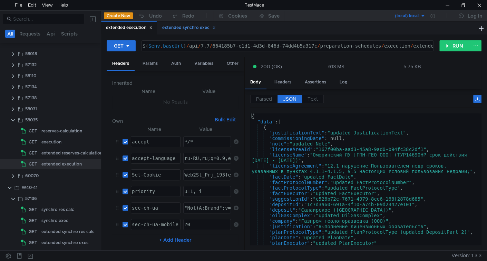
click at [180, 31] on div "extended synchro exec" at bounding box center [189, 27] width 54 height 7
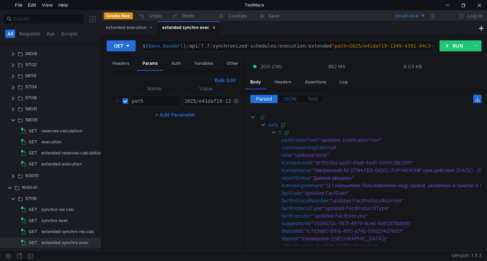
click at [286, 98] on span "JSON" at bounding box center [289, 99] width 13 height 6
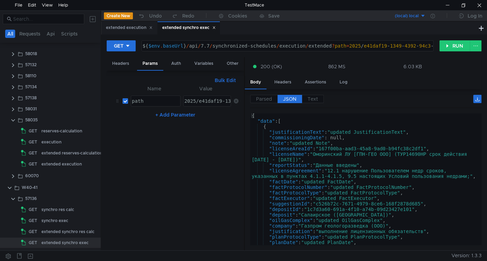
scroll to position [0, 0]
click at [136, 27] on div "extended execution" at bounding box center [129, 27] width 47 height 7
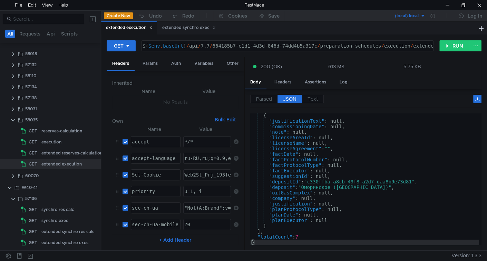
click at [216, 43] on div "${ $env . baseUrl } / api / 7.7 / 664185b7-e1d1-4d3d-846d-74dd4b5a317c / prepar…" at bounding box center [289, 51] width 296 height 17
drag, startPoint x: 216, startPoint y: 43, endPoint x: 299, endPoint y: 35, distance: 83.3
click at [299, 35] on div "GET ${$env.baseUrl}/api/7.7/664185b7-e1d1-4d3d-846d-74dd4b5a317c/preparation-sc…" at bounding box center [294, 143] width 386 height 216
paste textarea "84b71024-a3cf-43d4-a29f-41549aadfa08"
type textarea "${$env.baseUrl}/api/7.7/84b71024-a3cf-43d4-a29f-41549aadfa08/preparation-schedu…"
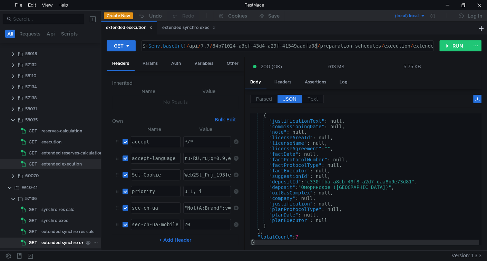
click at [64, 240] on div "extended synchro exec" at bounding box center [64, 243] width 47 height 10
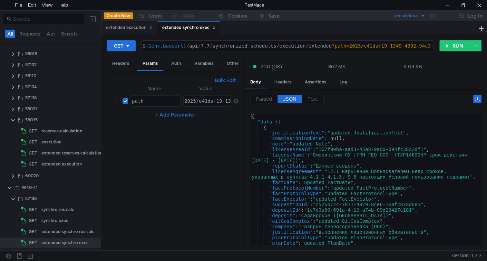
click at [199, 101] on div "2025/e41daf19-1349-4392-94c3-677668064867_111" at bounding box center [249, 106] width 133 height 17
paste textarea "7052e09a-7e58-4bad-8932-17717e4b1cf0"
type textarea "2025/7052e09a-7e58-4bad-8932-17717e4b1cf0"
click at [452, 48] on button "RUN" at bounding box center [455, 45] width 31 height 11
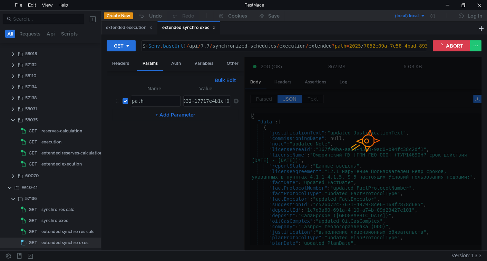
click at [134, 26] on div "extended execution" at bounding box center [129, 27] width 47 height 7
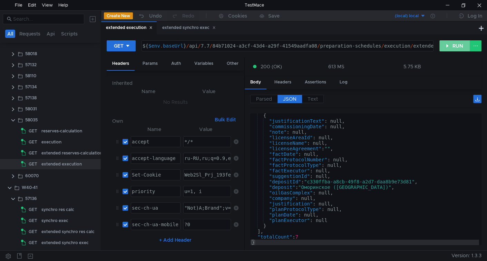
click at [456, 45] on button "RUN" at bounding box center [455, 45] width 31 height 11
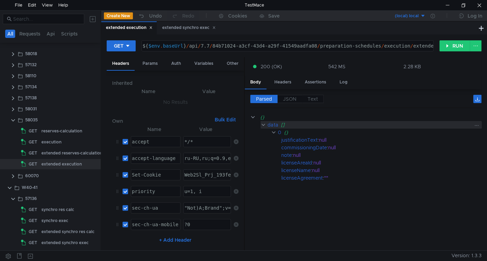
click at [271, 123] on div "data" at bounding box center [273, 125] width 10 height 8
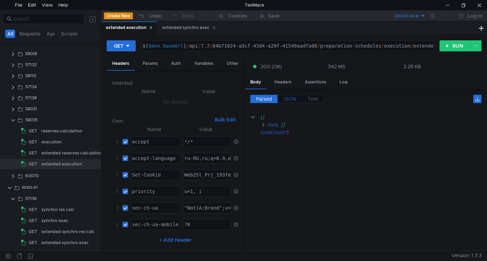
click at [292, 97] on span "JSON" at bounding box center [289, 99] width 13 height 6
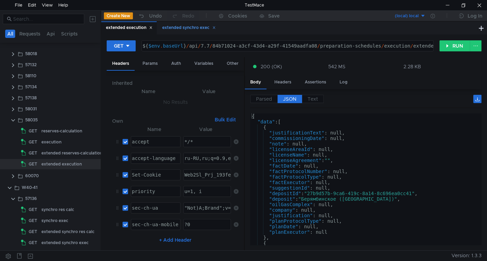
click at [182, 30] on div "extended synchro exec" at bounding box center [189, 27] width 54 height 7
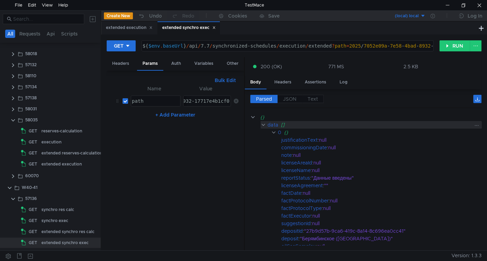
click at [271, 125] on div "data" at bounding box center [273, 125] width 10 height 8
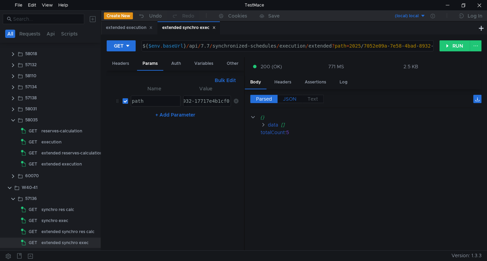
click at [293, 98] on span "JSON" at bounding box center [289, 99] width 13 height 6
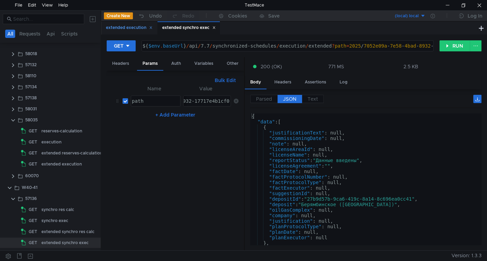
click at [126, 27] on div "extended execution" at bounding box center [129, 27] width 47 height 7
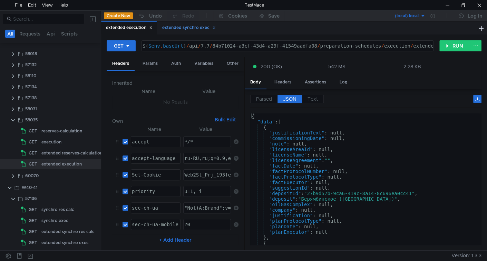
click at [183, 27] on div "extended synchro exec" at bounding box center [189, 27] width 54 height 7
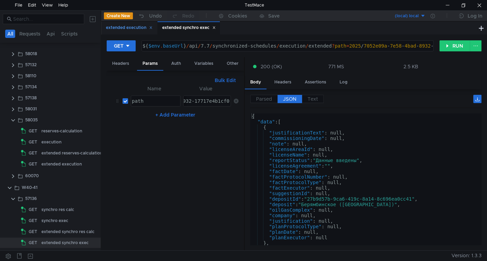
click at [118, 29] on div "extended execution" at bounding box center [129, 27] width 47 height 7
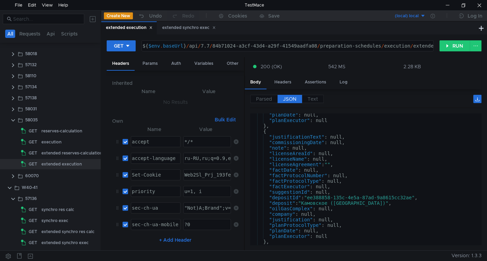
scroll to position [112, 0]
click at [189, 30] on div "extended synchro exec" at bounding box center [189, 27] width 54 height 7
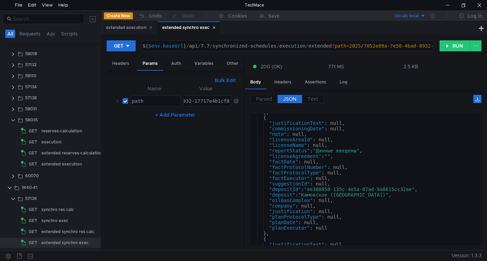
scroll to position [131, 0]
click at [281, 118] on div "} , { "justificationText" : null, "commissioningDate" : null, "note" : null, "l…" at bounding box center [364, 180] width 229 height 143
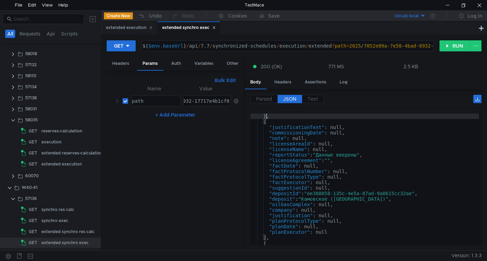
scroll to position [127, 0]
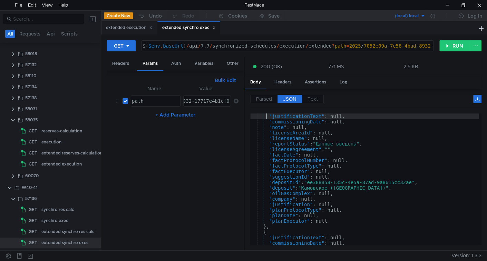
type textarea "{"
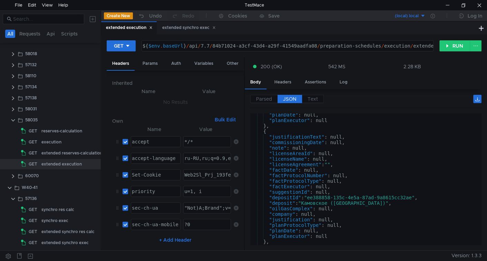
click at [316, 136] on div ""planDate" : null, "planExecutor" : null } , { "justificationText" : null, "com…" at bounding box center [364, 183] width 229 height 143
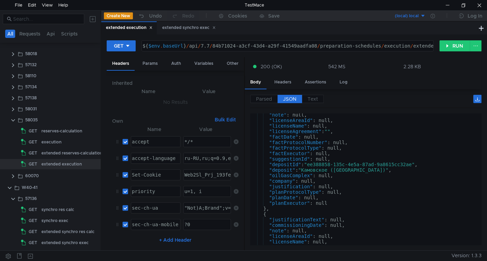
type textarea "{"
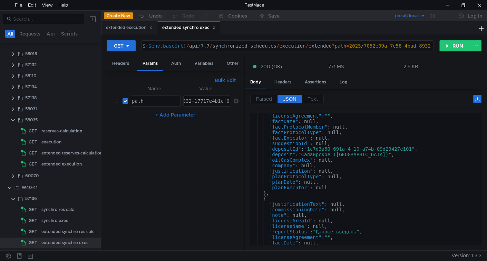
scroll to position [503, 0]
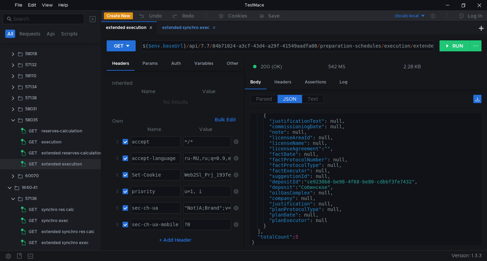
click at [176, 26] on div "extended synchro exec" at bounding box center [189, 27] width 54 height 7
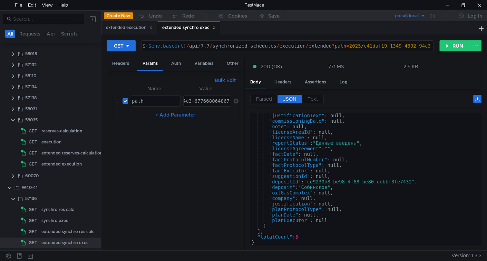
type textarea "2025/e41daf19-1349-4392-94c3-677668064867_111"
click at [204, 98] on div "2025/e41daf19-1349-4392-94c3-677668064867_111" at bounding box center [175, 106] width 133 height 17
click at [126, 29] on div "extended execution" at bounding box center [129, 27] width 47 height 7
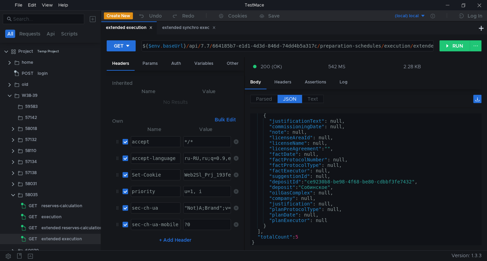
scroll to position [75, 0]
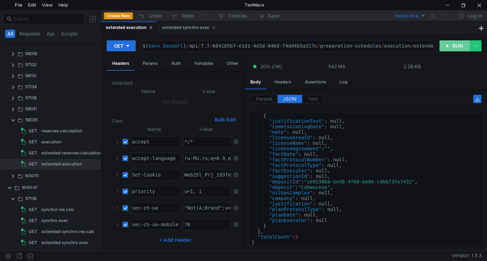
drag, startPoint x: 451, startPoint y: 44, endPoint x: 442, endPoint y: 57, distance: 15.2
click at [451, 44] on button "RUN" at bounding box center [455, 45] width 31 height 11
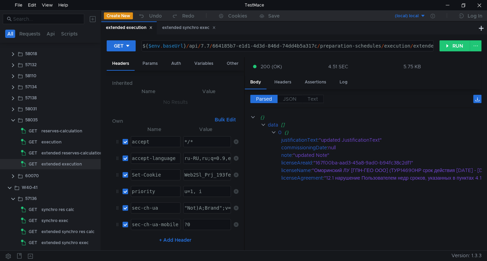
click at [49, 133] on div "reserves-calculation" at bounding box center [61, 131] width 41 height 10
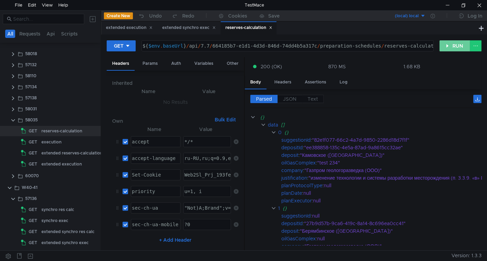
click at [449, 46] on button "RUN" at bounding box center [455, 45] width 31 height 11
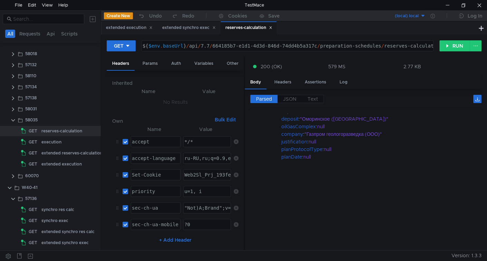
scroll to position [266, 0]
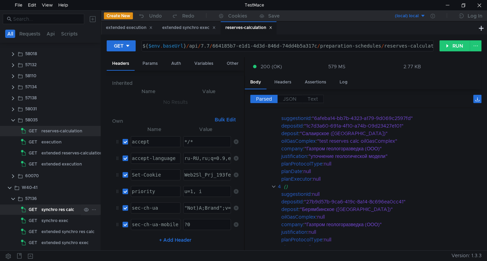
click at [52, 209] on div "synchro res calc" at bounding box center [57, 210] width 33 height 10
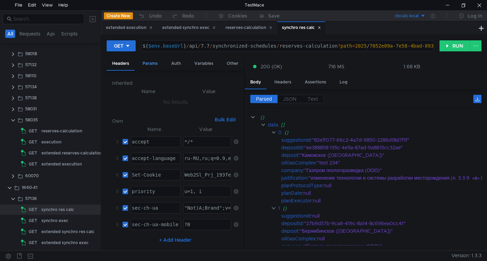
click at [154, 64] on div "Params" at bounding box center [150, 63] width 26 height 13
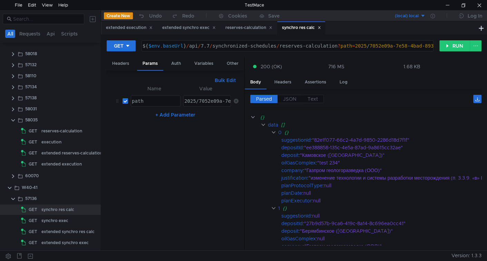
type textarea "2025/7052e09a-7e58-4bad-8932-17717e4b1cf0"
click at [200, 100] on div "2025/7052e09a-7e58-4bad-8932-17717e4b1cf0" at bounding box center [244, 106] width 122 height 17
click at [450, 45] on button "RUN" at bounding box center [455, 45] width 31 height 11
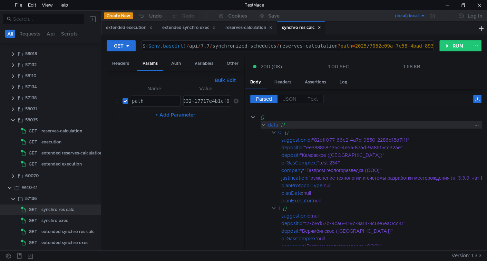
click at [266, 123] on div "data []" at bounding box center [386, 125] width 251 height 8
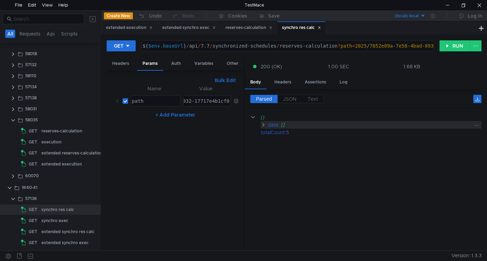
click at [266, 123] on div "data []" at bounding box center [371, 125] width 221 height 8
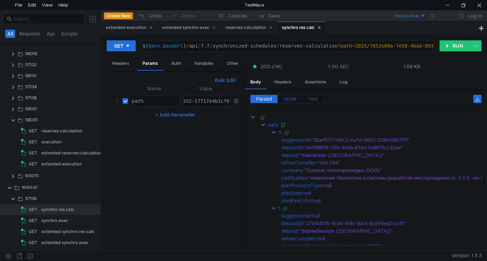
click at [284, 101] on span "JSON" at bounding box center [289, 99] width 13 height 6
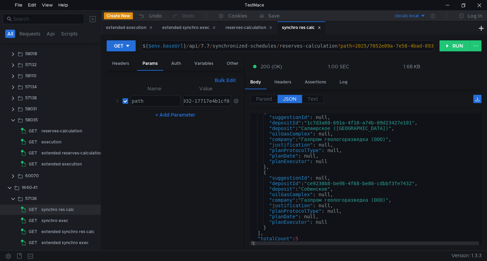
scroll to position [0, 0]
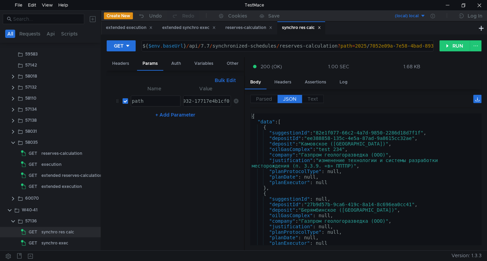
scroll to position [75, 0]
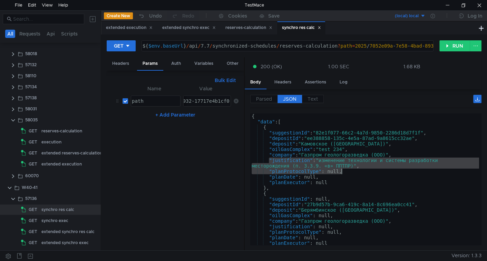
drag, startPoint x: 268, startPoint y: 159, endPoint x: 373, endPoint y: 169, distance: 105.4
click at [373, 169] on div "{ "data" : [ { "suggestionId" : "82e1f077-66c2-4a7d-9850-2286d18d7f1f" , "depos…" at bounding box center [364, 185] width 229 height 143
click at [364, 168] on div "{ "data" : [ { "suggestionId" : "82e1f077-66c2-4a7d-9850-2286d18d7f1f" , "depos…" at bounding box center [364, 180] width 229 height 132
type textarea ""planProtocolType": null,"
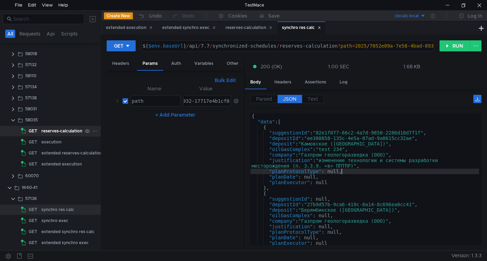
click at [65, 131] on div "reserves-calculation" at bounding box center [61, 131] width 41 height 10
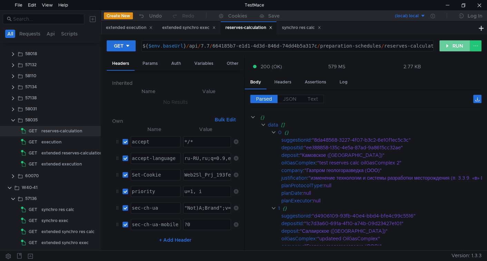
drag, startPoint x: 443, startPoint y: 45, endPoint x: 435, endPoint y: 63, distance: 19.8
click at [443, 45] on button "RUN" at bounding box center [455, 45] width 31 height 11
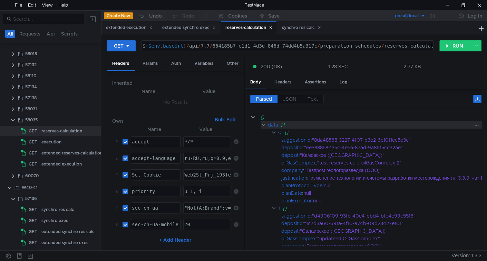
click at [274, 124] on div "data" at bounding box center [273, 125] width 10 height 8
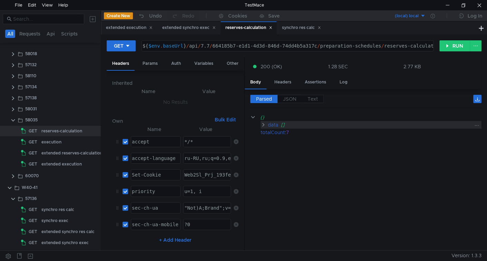
click at [275, 124] on div "data" at bounding box center [273, 125] width 10 height 8
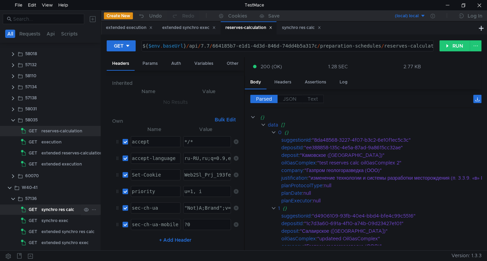
click at [54, 214] on div "synchro res calc" at bounding box center [57, 210] width 33 height 10
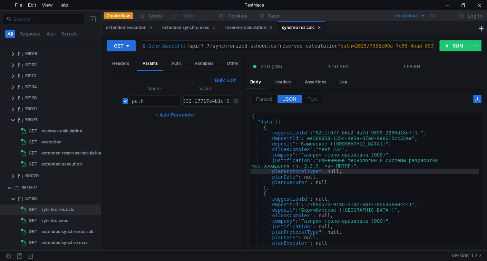
click at [195, 103] on div "2025/7052e09a-7e58-4bad-8932-17717e4b1cf0" at bounding box center [170, 106] width 122 height 17
click at [465, 44] on button "RUN" at bounding box center [455, 45] width 31 height 11
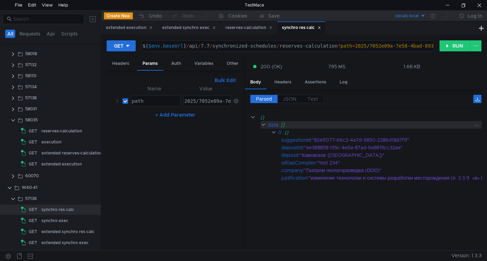
click at [276, 126] on div "data" at bounding box center [273, 125] width 10 height 8
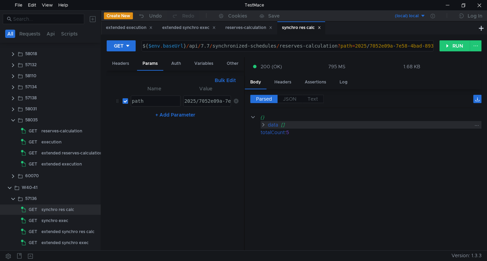
click at [276, 126] on div "data" at bounding box center [273, 125] width 10 height 8
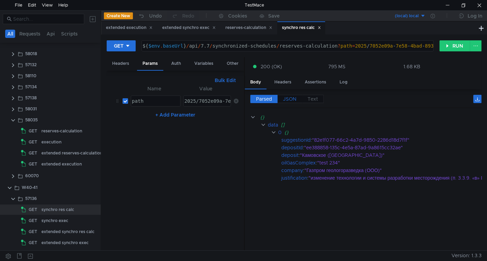
click at [292, 99] on span "JSON" at bounding box center [289, 99] width 13 height 6
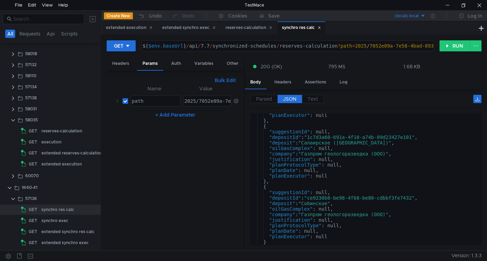
scroll to position [0, 0]
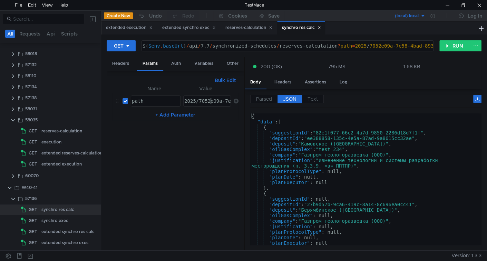
click at [210, 99] on div "2025/7052e09a-7e58-4bad-8932-17717e4b1cf0" at bounding box center [244, 106] width 122 height 17
click at [453, 44] on button "RUN" at bounding box center [455, 45] width 31 height 11
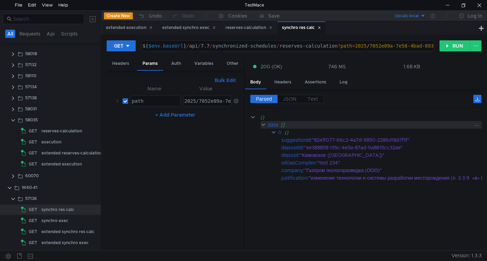
click at [271, 124] on div "data" at bounding box center [273, 125] width 10 height 8
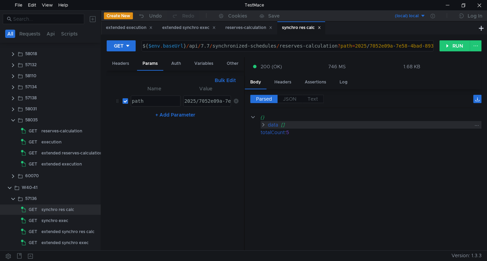
click at [271, 124] on div "data" at bounding box center [273, 125] width 10 height 8
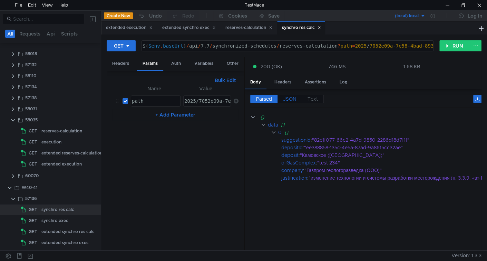
click at [293, 97] on span "JSON" at bounding box center [289, 99] width 13 height 6
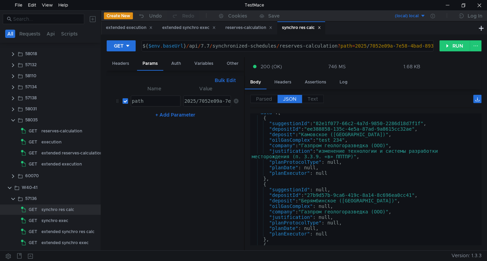
scroll to position [9, 0]
click at [324, 127] on div ""data" : [ { "suggestionId" : "82e1f077-66c2-4a7d-9850-2286d18d7f1f" , "deposit…" at bounding box center [364, 180] width 229 height 143
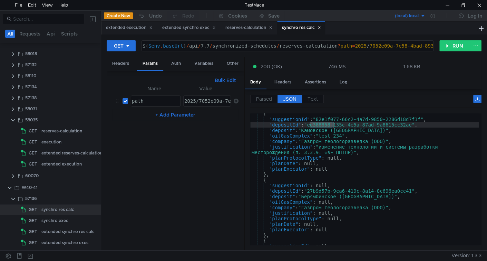
scroll to position [0, 0]
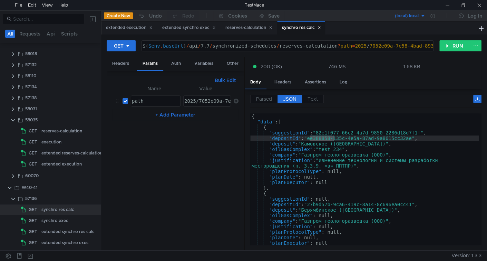
click at [330, 150] on div "{ "data" : [ { "suggestionId" : "82e1f077-66c2-4a7d-9850-2286d18d7f1f" , "depos…" at bounding box center [364, 185] width 229 height 143
type textarea ""oilGasComplex": "test 234","
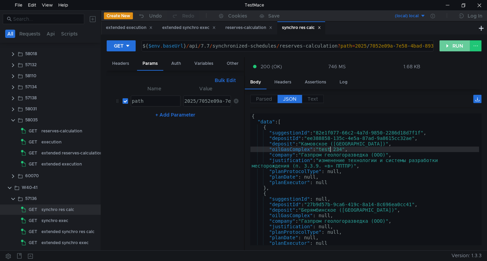
click at [449, 44] on button "RUN" at bounding box center [455, 45] width 31 height 11
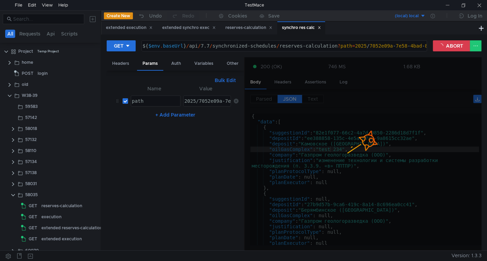
scroll to position [75, 0]
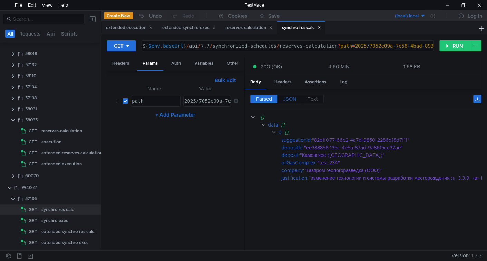
click at [285, 97] on span "JSON" at bounding box center [289, 99] width 13 height 6
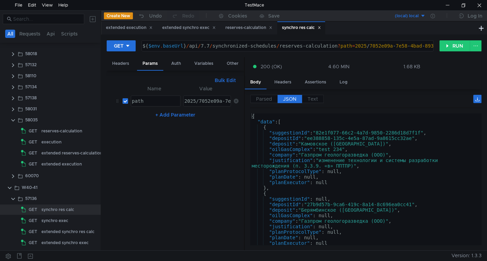
scroll to position [0, 0]
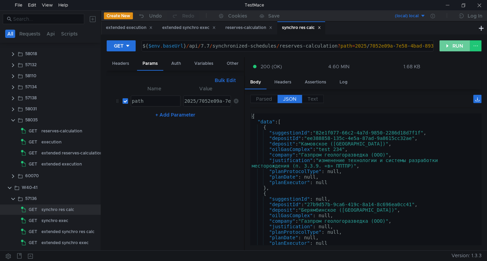
click at [446, 47] on button "RUN" at bounding box center [455, 45] width 31 height 11
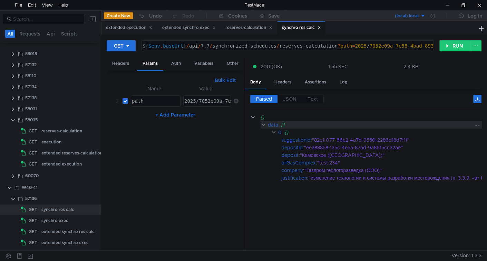
click at [274, 126] on div "data" at bounding box center [273, 125] width 10 height 8
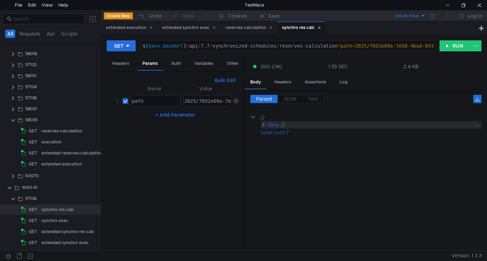
click at [274, 126] on div "data" at bounding box center [273, 125] width 10 height 8
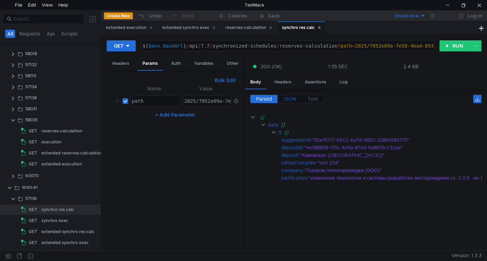
click at [288, 96] on span "JSON" at bounding box center [289, 99] width 13 height 6
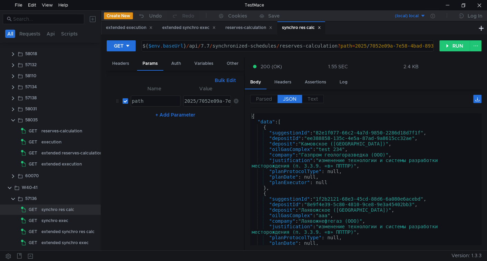
click at [209, 101] on div "2025/7052e09a-7e58-4bad-8932-17717e4b1cf0" at bounding box center [244, 106] width 122 height 17
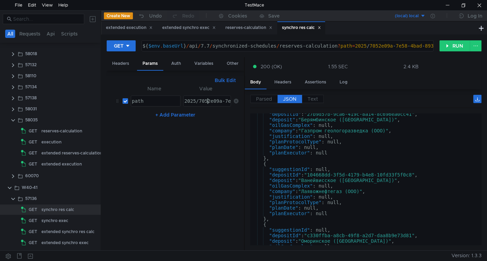
scroll to position [157, 0]
click at [57, 130] on div "reserves-calculation" at bounding box center [61, 131] width 41 height 10
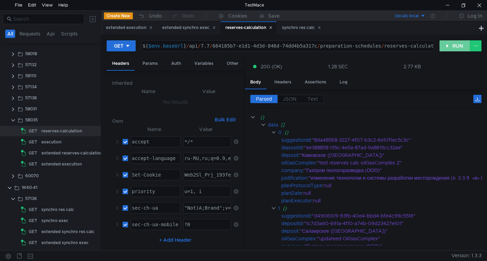
drag, startPoint x: 450, startPoint y: 46, endPoint x: 450, endPoint y: 50, distance: 4.5
click at [450, 46] on button "RUN" at bounding box center [455, 45] width 31 height 11
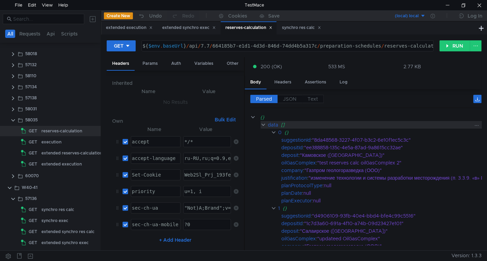
click at [277, 124] on div "data" at bounding box center [273, 125] width 10 height 8
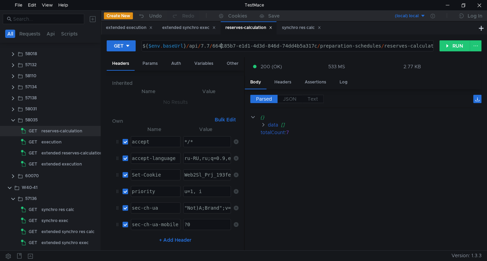
click at [222, 46] on div "${ $env . baseUrl } / api / 7.7 / 664185b7-e1d1-4d3d-846d-74dd4b5a317c / prepar…" at bounding box center [291, 51] width 301 height 17
drag, startPoint x: 222, startPoint y: 46, endPoint x: 295, endPoint y: 51, distance: 73.4
click at [295, 51] on div "${ $env . baseUrl } / api / 7.7 / 664185b7-e1d1-4d3d-846d-74dd4b5a317c / prepar…" at bounding box center [291, 51] width 301 height 17
paste textarea "84b71024-a3cf-43d4-a29f-41549aadfa08"
type textarea "${$env.baseUrl}/api/7.7/84b71024-a3cf-43d4-a29f-41549aadfa08/preparation-schedu…"
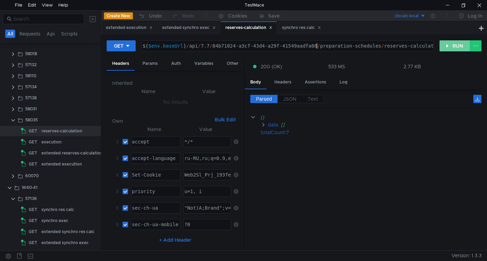
click at [461, 47] on button "RUN" at bounding box center [455, 45] width 31 height 11
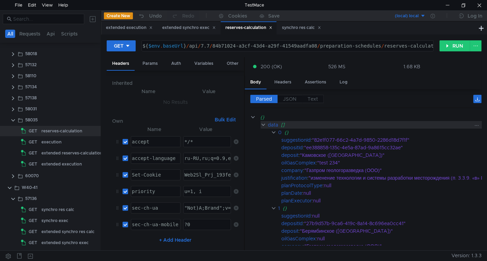
click at [273, 125] on div "data" at bounding box center [273, 125] width 10 height 8
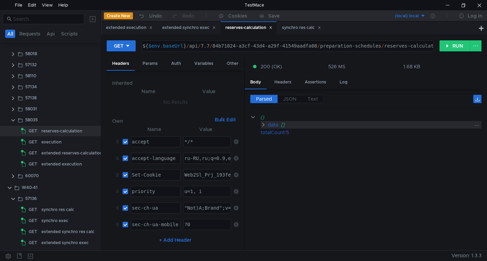
click at [273, 124] on div "data" at bounding box center [273, 125] width 10 height 8
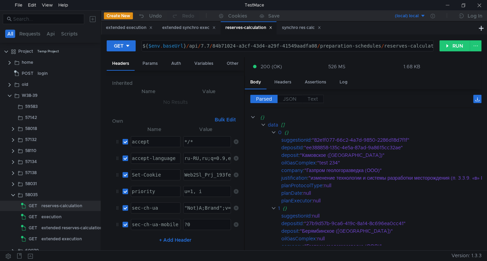
scroll to position [75, 0]
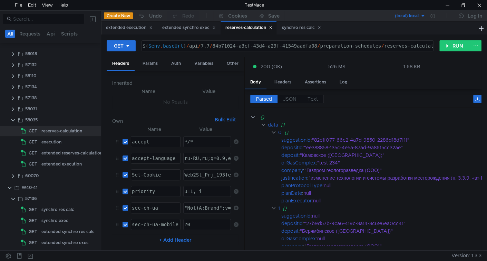
click at [221, 45] on div "${ $env . baseUrl } / api / 7.7 / 84b71024-a3cf-43d4-a29f-41549aadfa08 / prepar…" at bounding box center [291, 51] width 301 height 17
drag, startPoint x: 221, startPoint y: 45, endPoint x: 301, endPoint y: 41, distance: 80.2
click at [298, 40] on div "${$env.baseUrl}/api/7.7/84b71024-a3cf-43d4-a29f-41549aadfa08/preparation-schedu…" at bounding box center [287, 46] width 293 height 12
paste textarea "4c9af801-09e0-4a44-8266-b900aac360b2"
type textarea "${$env.baseUrl}/api/7.7/4c9af801-09e0-4a44-8266-b900aac360b2/preparation-schedu…"
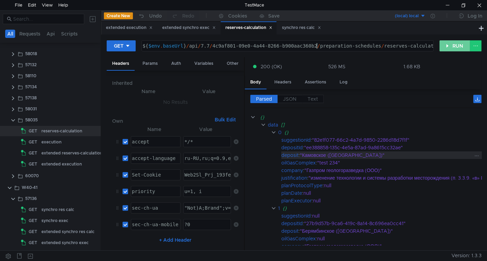
click at [445, 42] on button "RUN" at bounding box center [455, 45] width 31 height 11
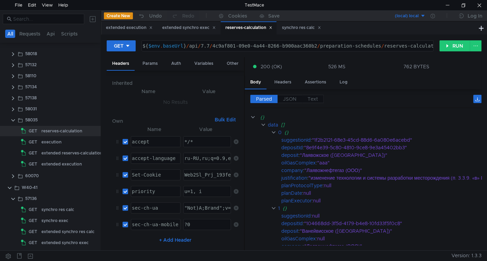
click at [272, 125] on div "data" at bounding box center [273, 125] width 10 height 8
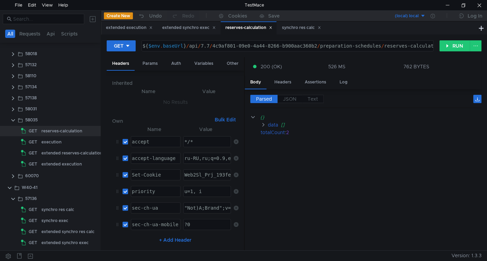
click at [272, 125] on div "data" at bounding box center [273, 125] width 10 height 8
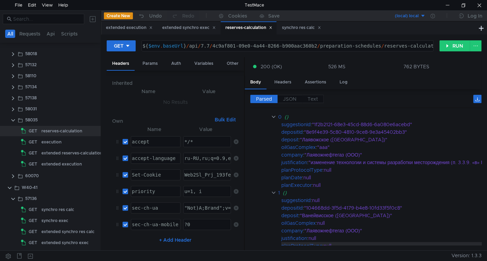
scroll to position [0, 0]
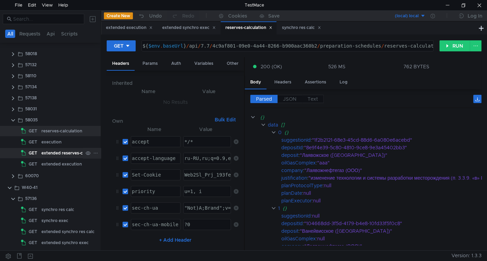
click at [59, 150] on div "extended reserves-calculation" at bounding box center [71, 153] width 61 height 10
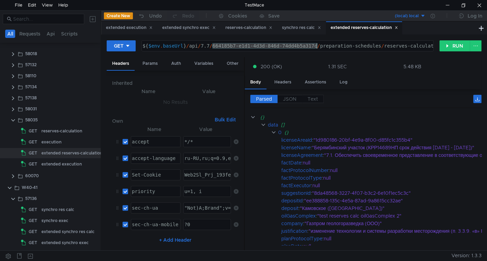
click at [300, 46] on div "${ $env . baseUrl } / api / 7.7 / 664185b7-e1d1-4d3d-846d-74dd4b5a317c / prepar…" at bounding box center [305, 51] width 328 height 17
type textarea "${$env.baseUrl}/api/7.7/4c9af801-09e0-4a44-8266-b900aac360b2/preparation-schedu…"
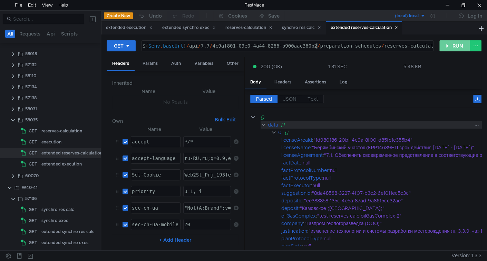
click at [445, 46] on button "RUN" at bounding box center [455, 45] width 31 height 11
click at [275, 123] on div "data" at bounding box center [273, 125] width 10 height 8
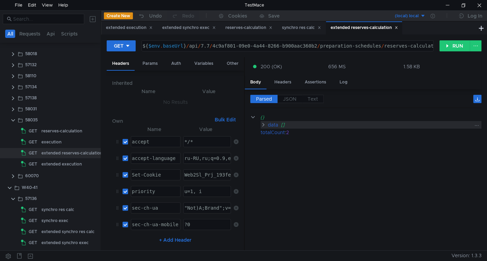
click at [275, 123] on div "data" at bounding box center [273, 125] width 10 height 8
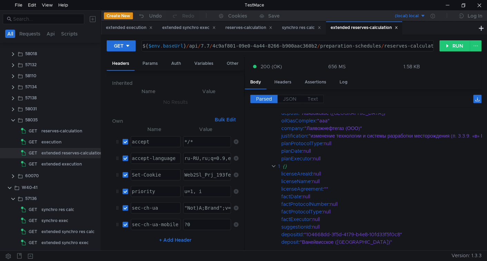
scroll to position [177, 0]
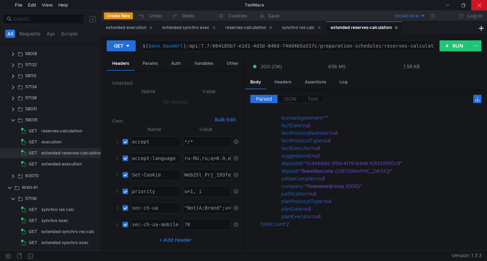
click at [479, 3] on div at bounding box center [479, 5] width 16 height 10
